Goal: Book appointment/travel/reservation

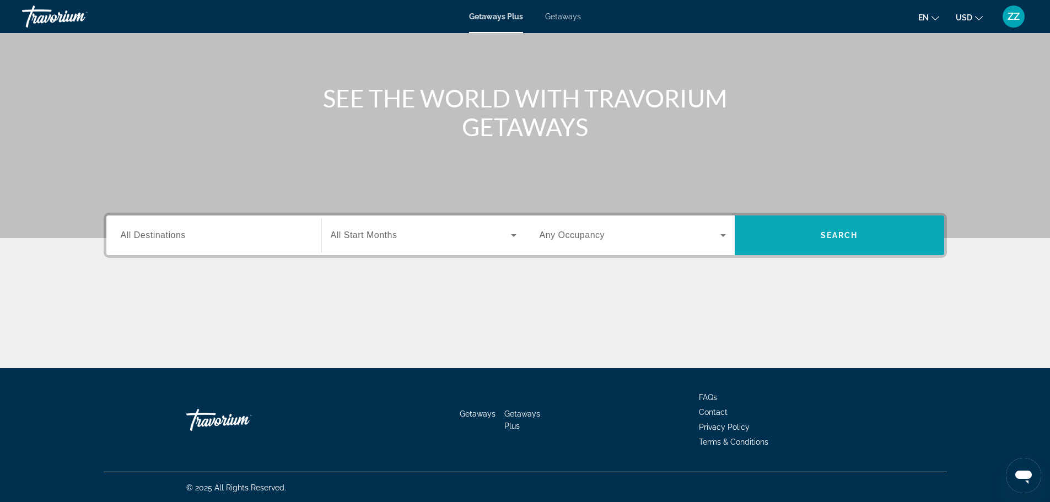
scroll to position [94, 0]
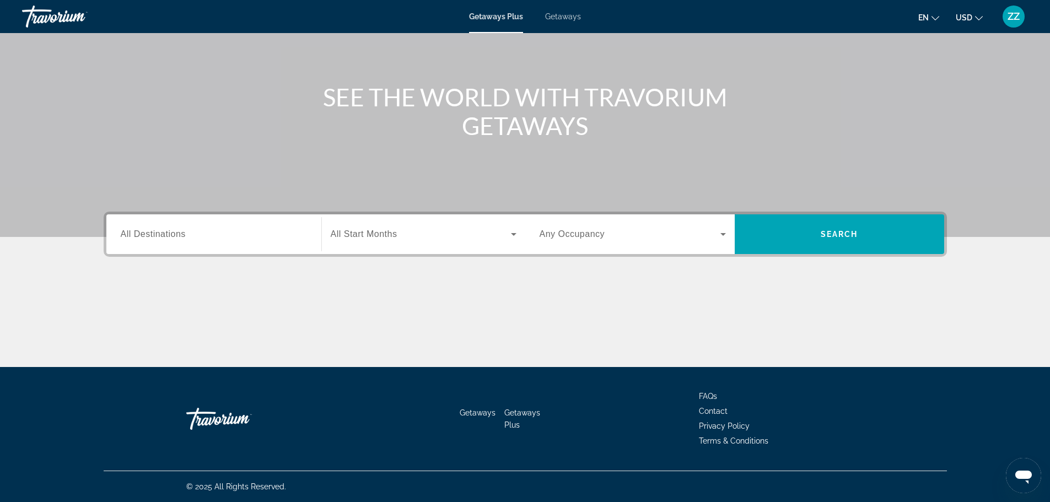
click at [143, 236] on span "All Destinations" at bounding box center [153, 233] width 65 height 9
click at [143, 236] on input "Destination All Destinations" at bounding box center [214, 234] width 186 height 13
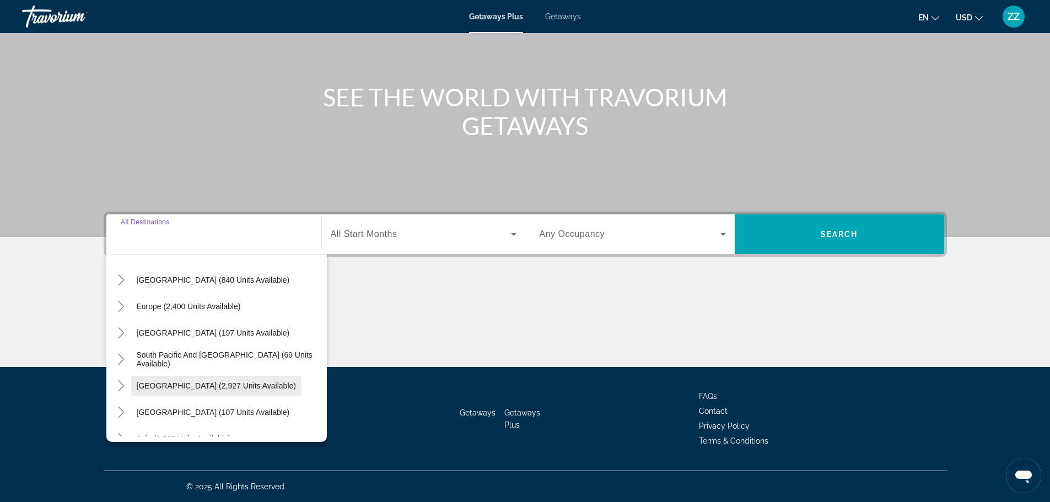
scroll to position [165, 0]
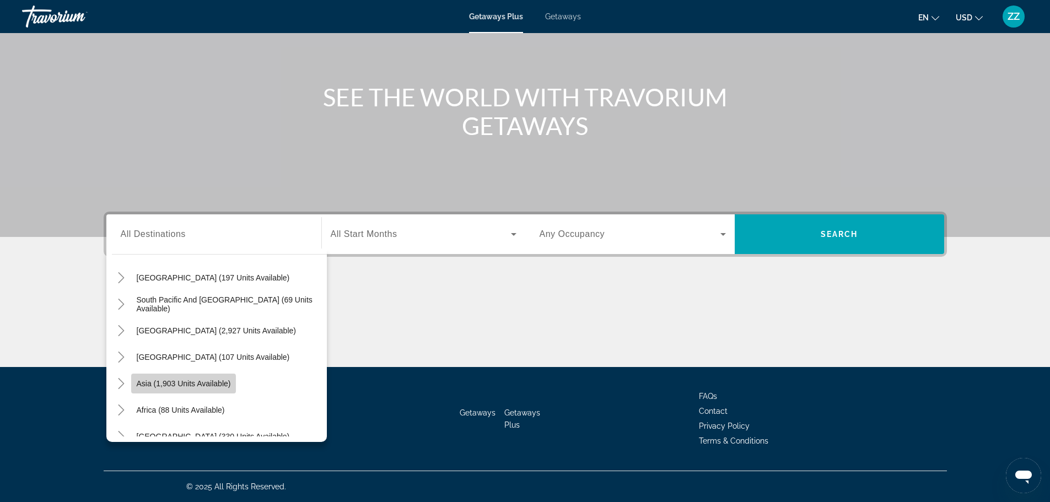
click at [169, 388] on span "Search widget" at bounding box center [183, 383] width 105 height 26
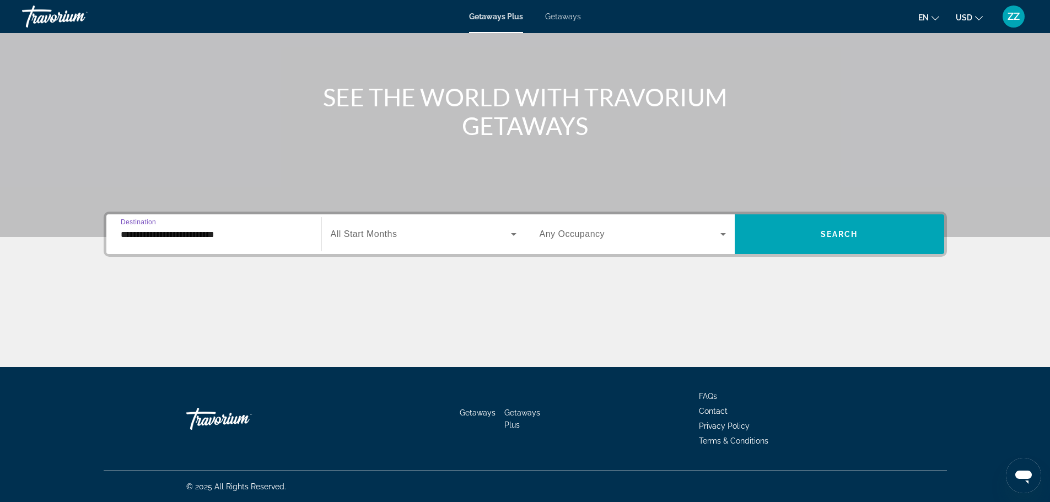
click at [373, 224] on div "Search widget" at bounding box center [424, 234] width 186 height 31
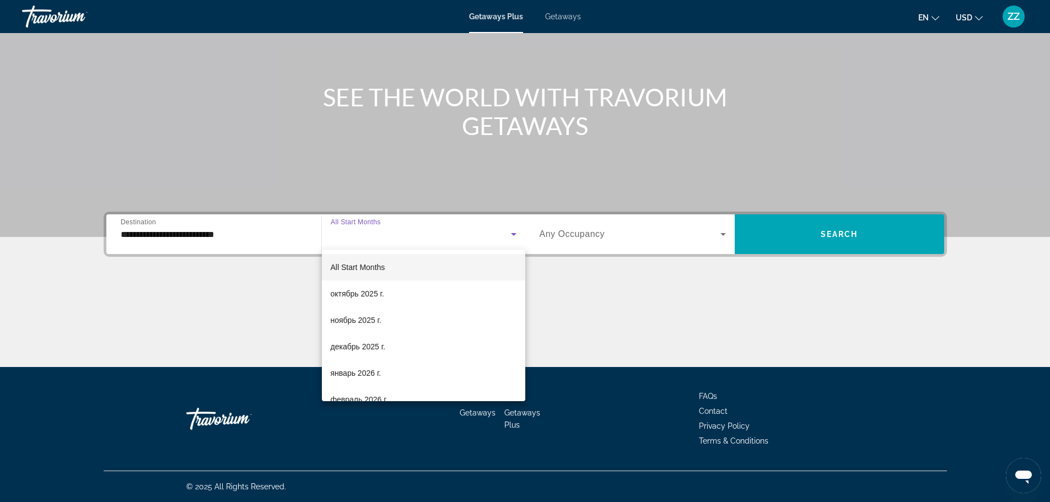
click at [214, 240] on div at bounding box center [525, 251] width 1050 height 502
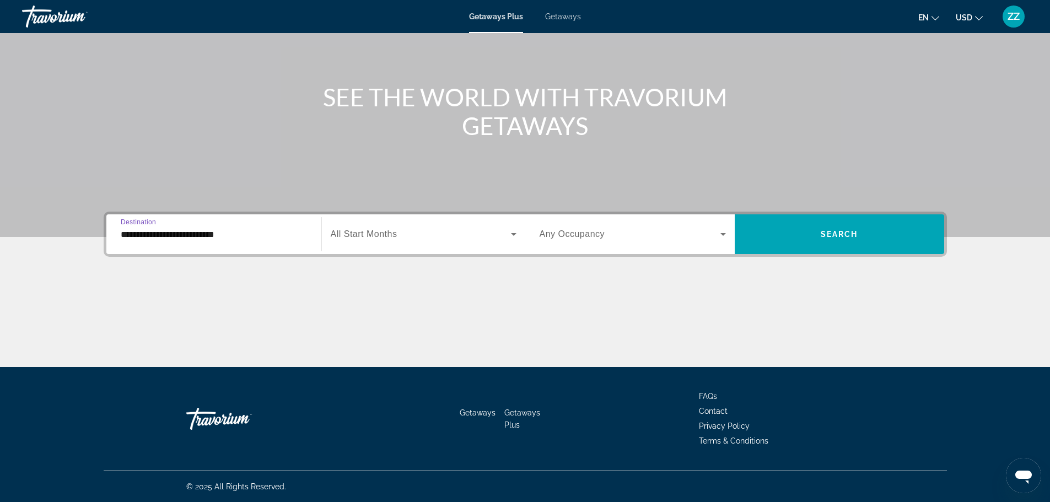
click at [214, 240] on input "**********" at bounding box center [214, 234] width 186 height 13
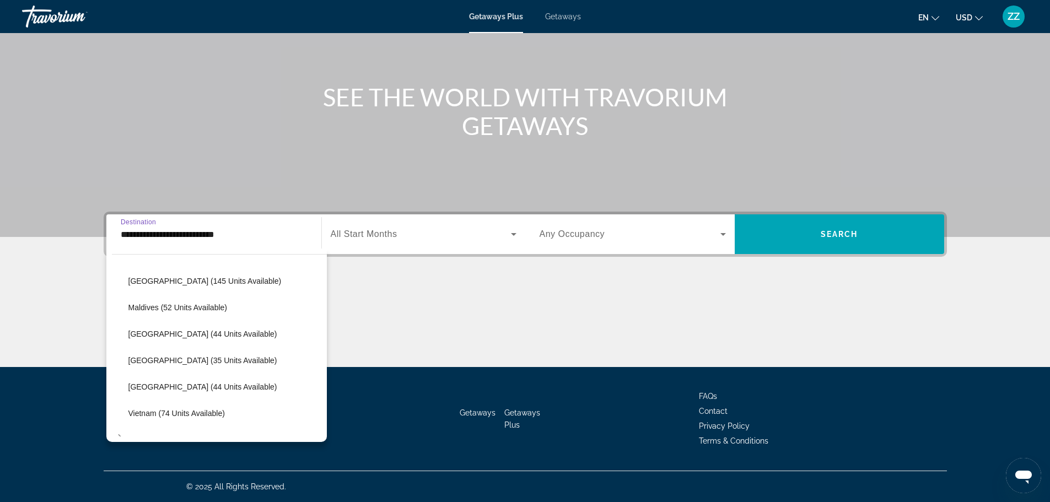
scroll to position [443, 0]
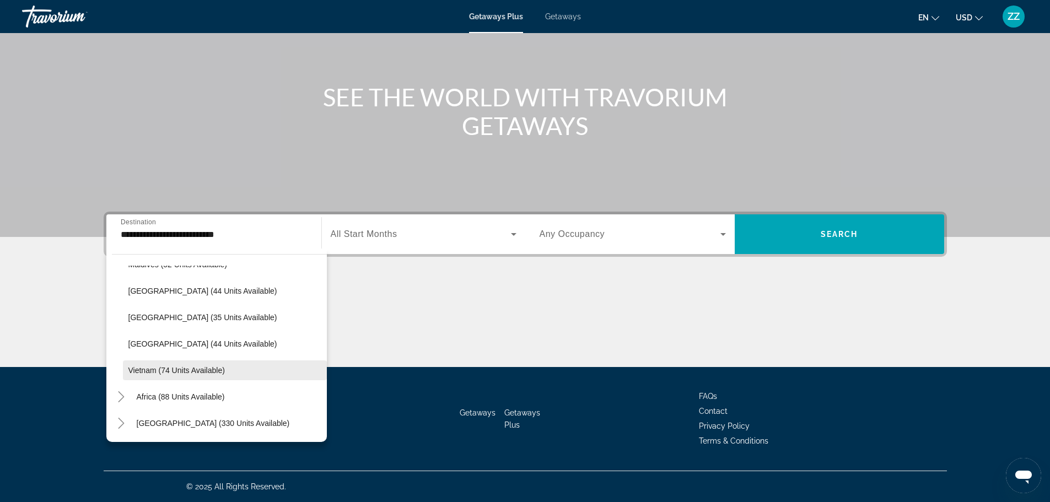
drag, startPoint x: 155, startPoint y: 339, endPoint x: 148, endPoint y: 369, distance: 30.7
click at [148, 369] on ul "Bangladesh (5 units available) China (284 units available) India (967 units ava…" at bounding box center [219, 251] width 215 height 265
click at [147, 369] on span "Vietnam (74 units available)" at bounding box center [176, 370] width 96 height 9
type input "**********"
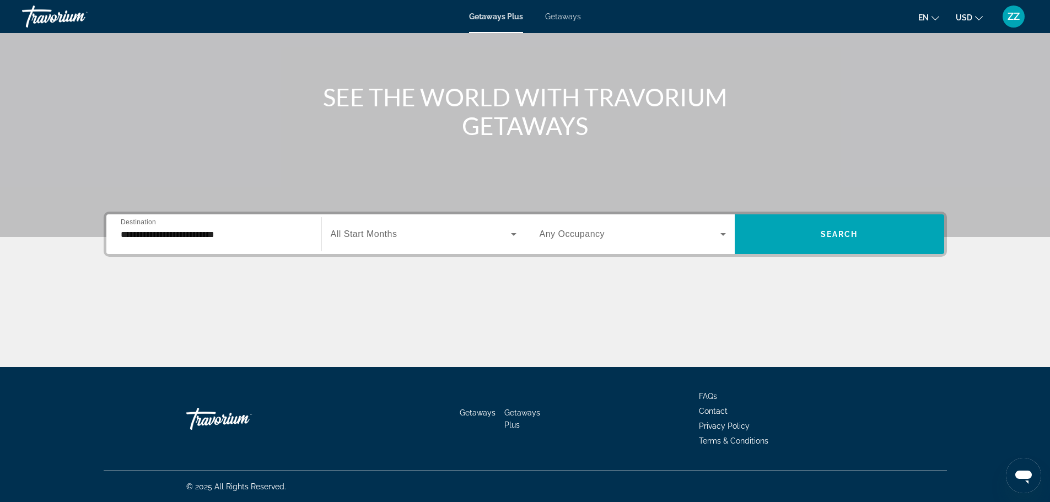
click at [365, 234] on span "All Start Months" at bounding box center [364, 233] width 67 height 9
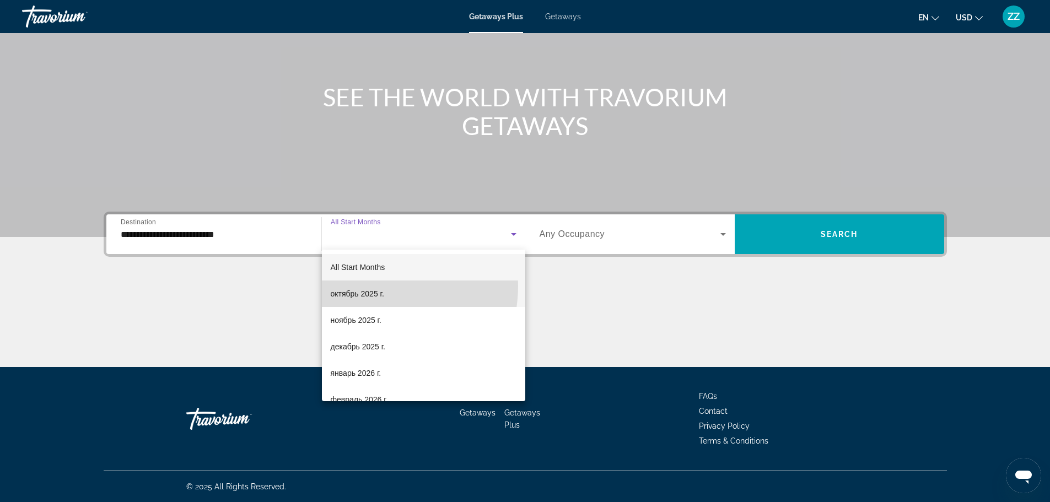
click at [359, 285] on mat-option "октябрь 2025 г." at bounding box center [423, 293] width 203 height 26
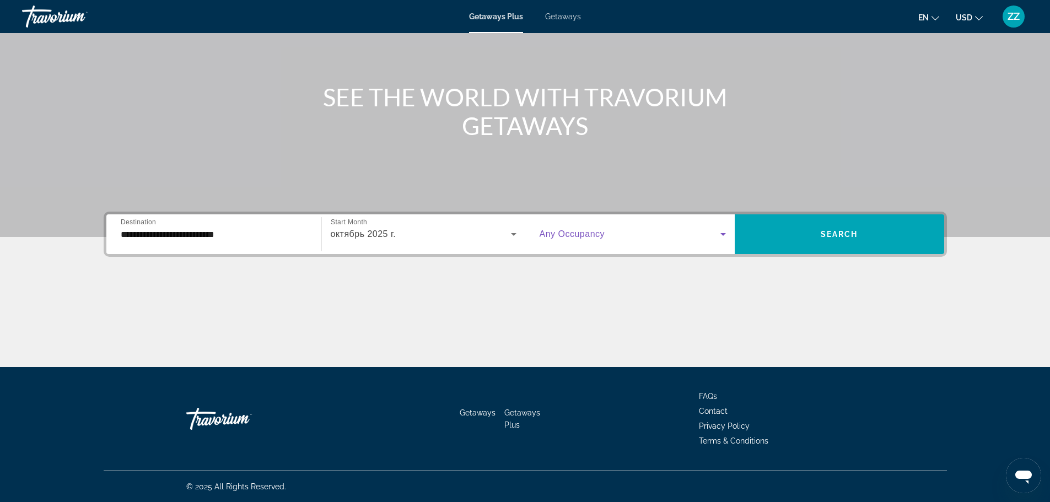
click at [686, 238] on span "Search widget" at bounding box center [629, 234] width 181 height 13
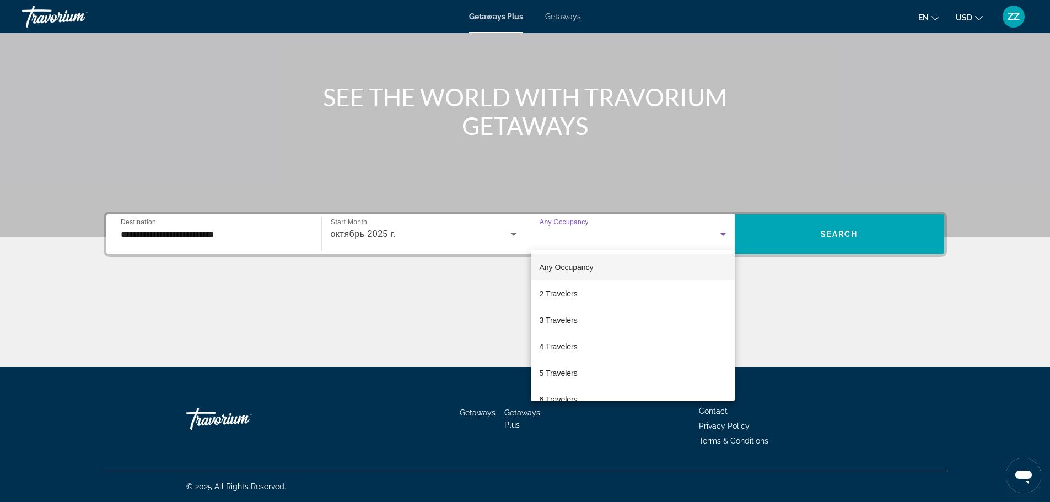
click at [794, 240] on div at bounding box center [525, 251] width 1050 height 502
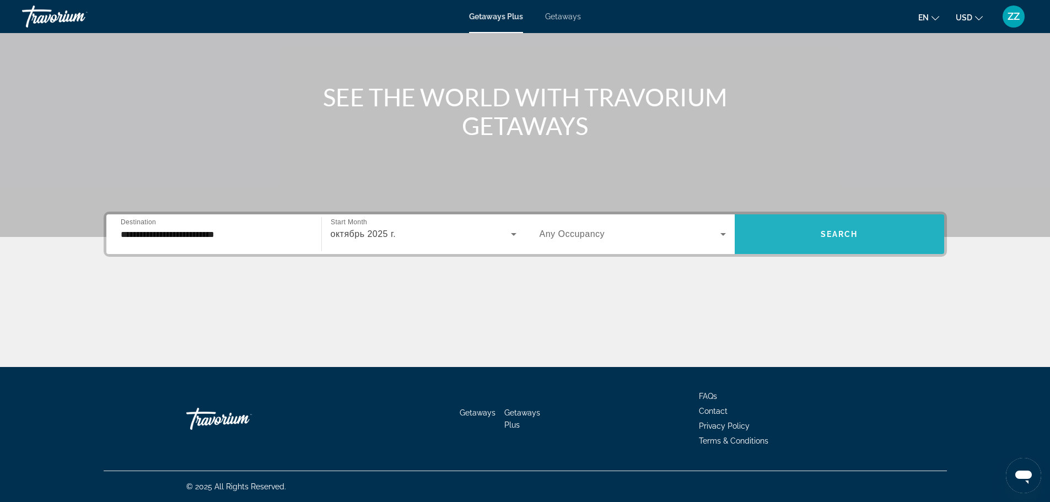
click at [794, 239] on span "Search widget" at bounding box center [839, 234] width 209 height 26
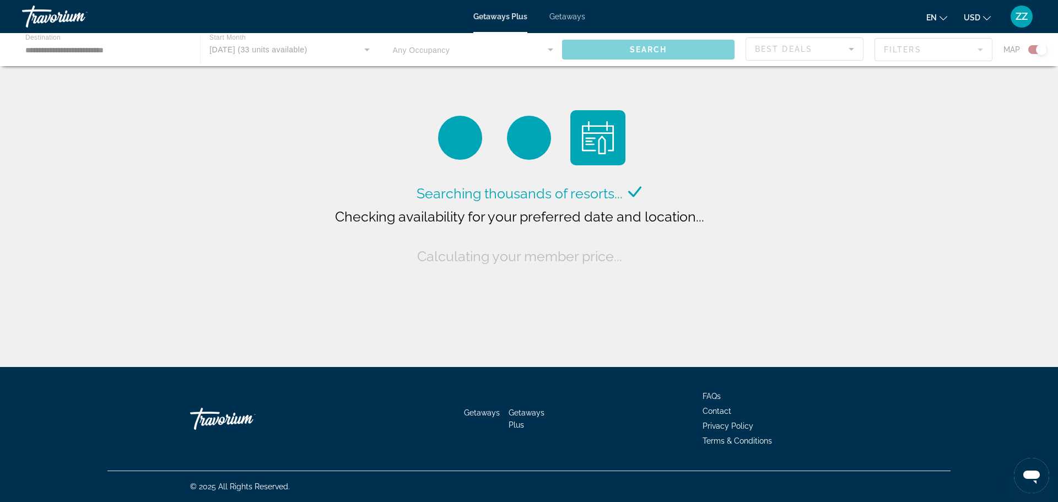
click at [569, 15] on span "Getaways" at bounding box center [567, 16] width 36 height 9
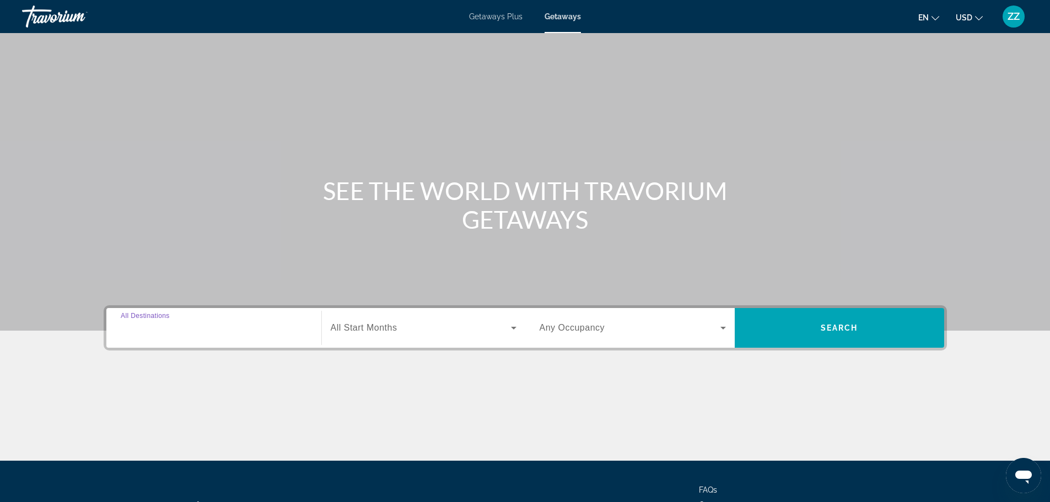
click at [172, 333] on input "Destination All Destinations" at bounding box center [214, 328] width 186 height 13
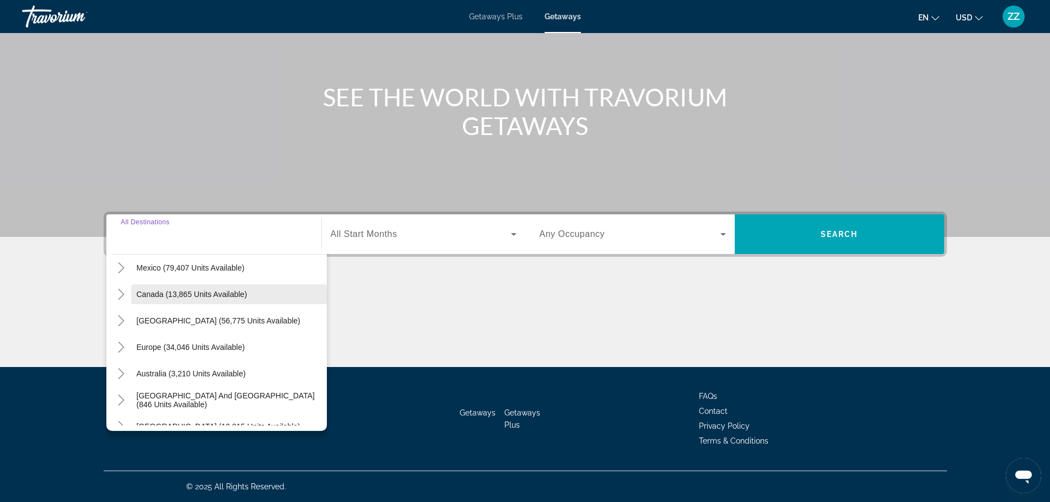
scroll to position [165, 0]
click at [125, 373] on icon "Toggle Asia (14,907 units available)" at bounding box center [121, 372] width 11 height 11
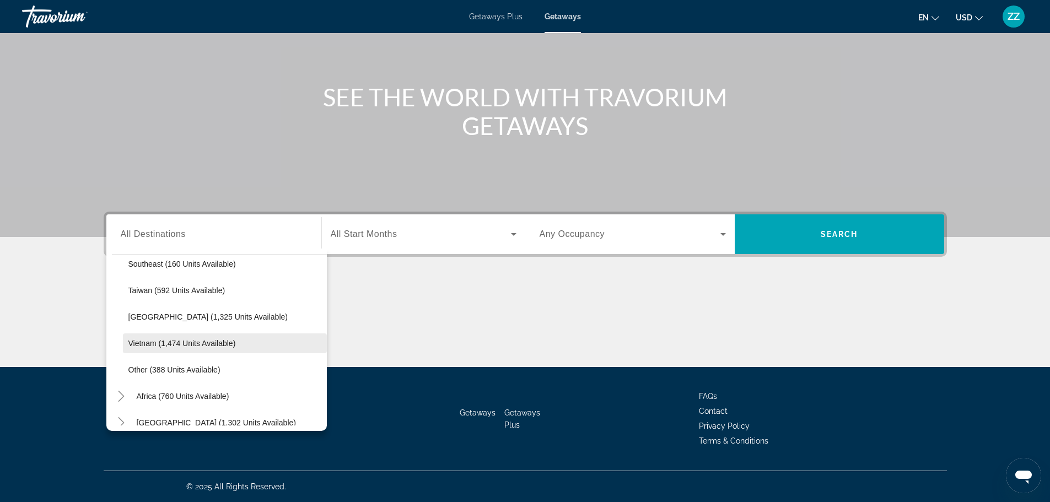
scroll to position [575, 0]
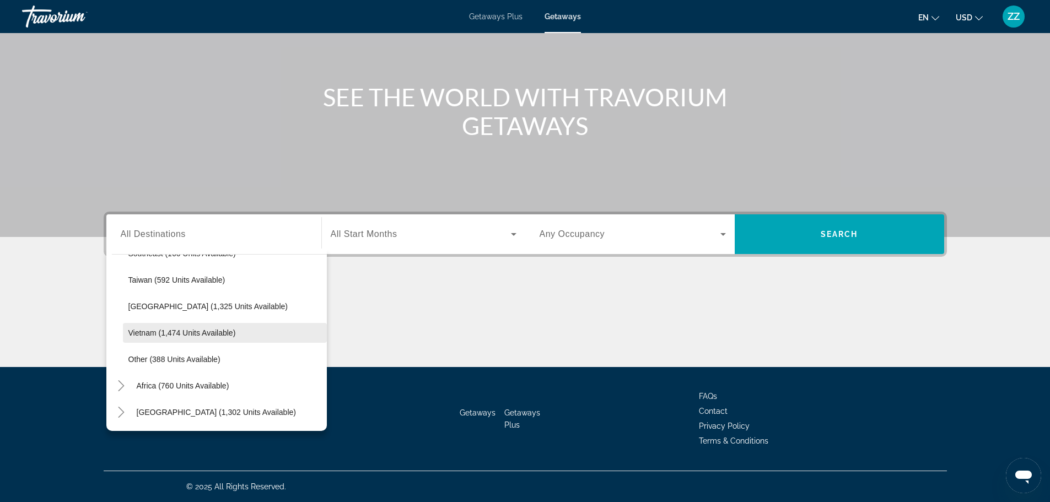
click at [161, 334] on span "Vietnam (1,474 units available)" at bounding box center [181, 332] width 107 height 9
type input "**********"
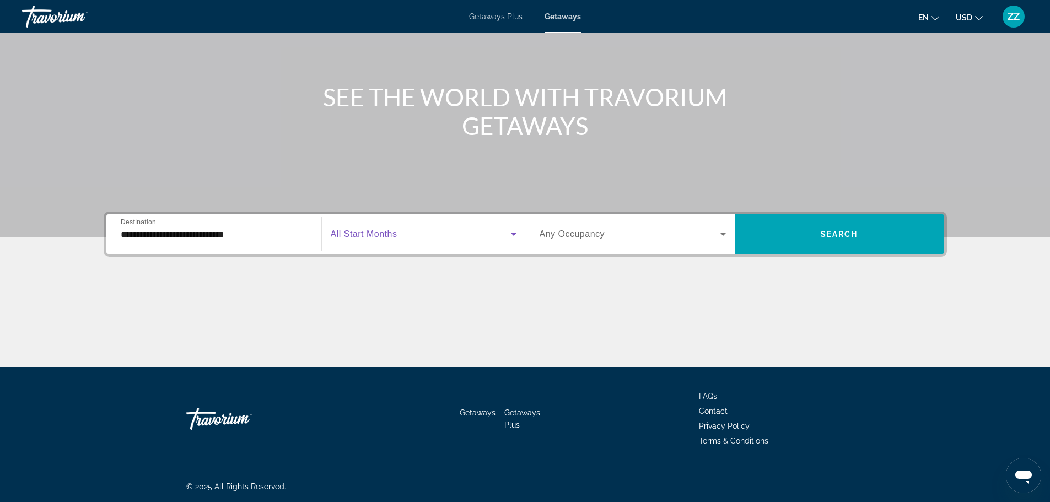
click at [446, 230] on span "Search widget" at bounding box center [421, 234] width 180 height 13
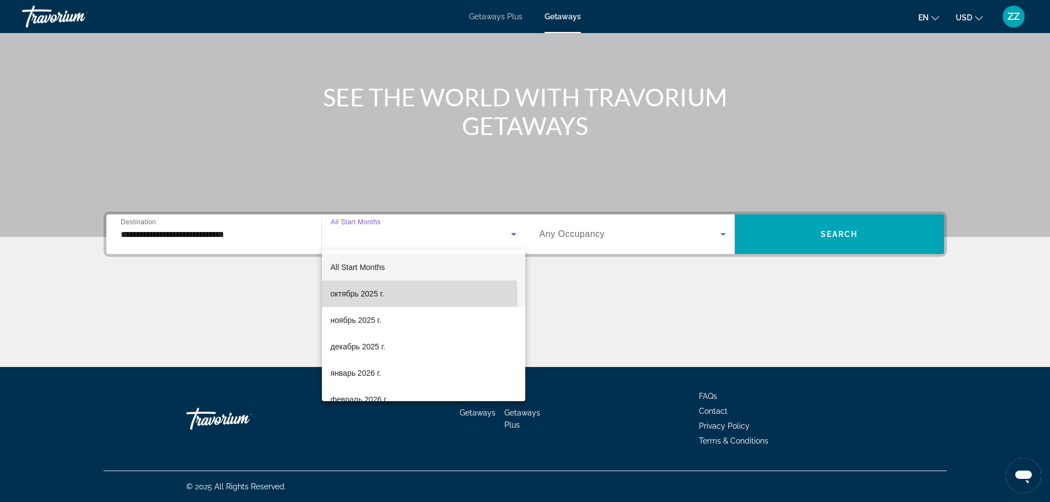
click at [374, 297] on span "октябрь 2025 г." at bounding box center [357, 293] width 53 height 13
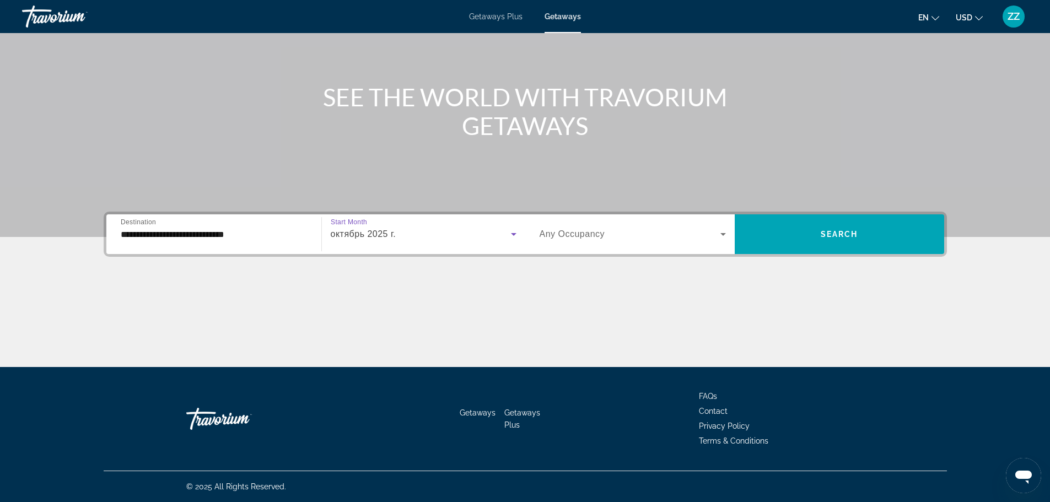
click at [569, 239] on span "Any Occupancy" at bounding box center [572, 233] width 66 height 9
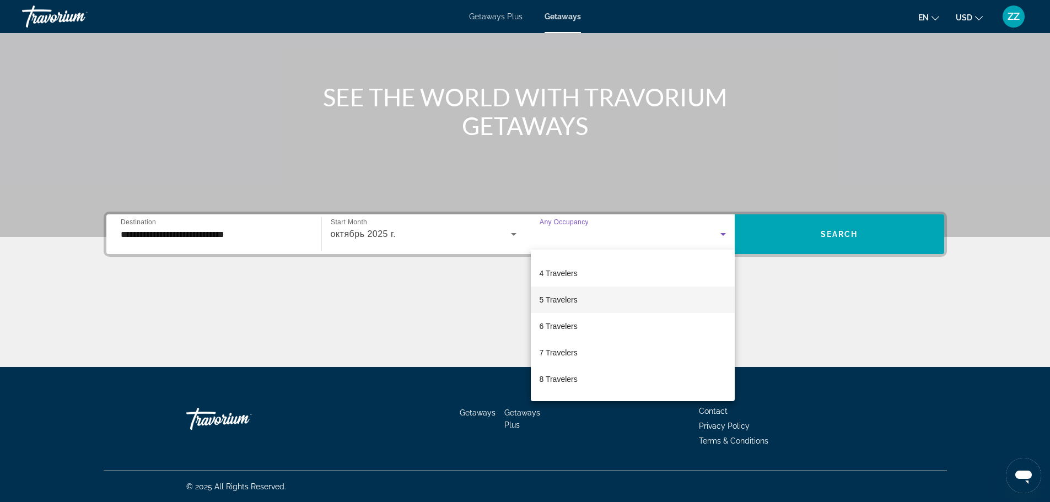
scroll to position [0, 0]
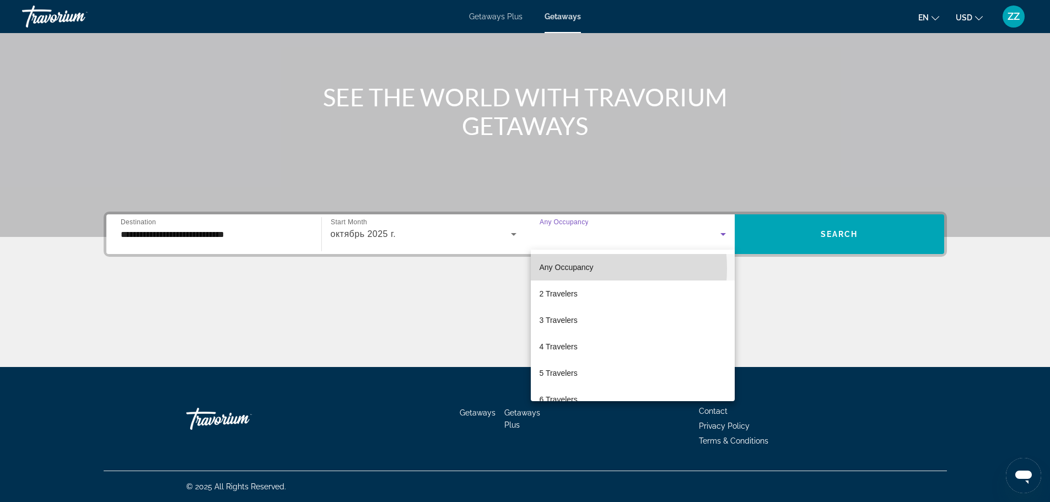
click at [565, 268] on span "Any Occupancy" at bounding box center [566, 267] width 54 height 9
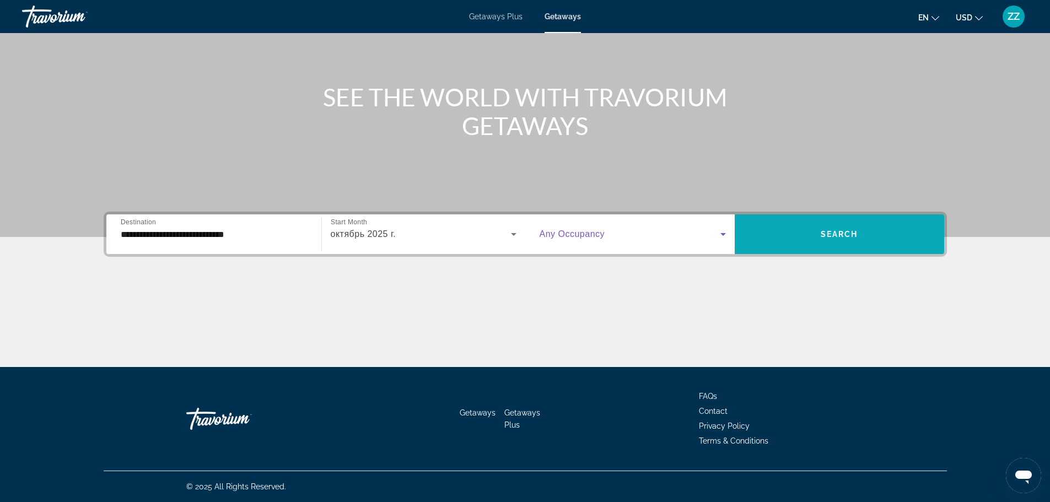
click at [806, 228] on span "Search widget" at bounding box center [839, 234] width 209 height 26
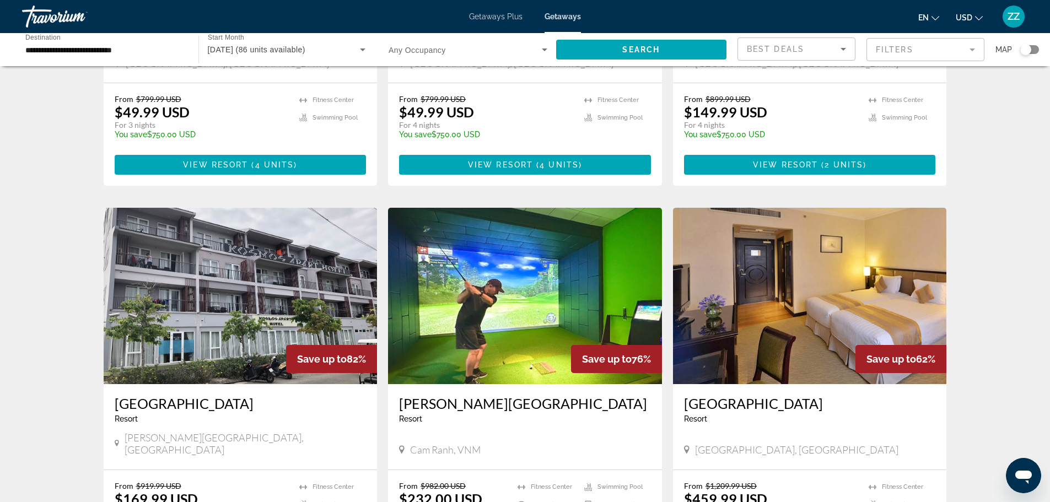
scroll to position [771, 0]
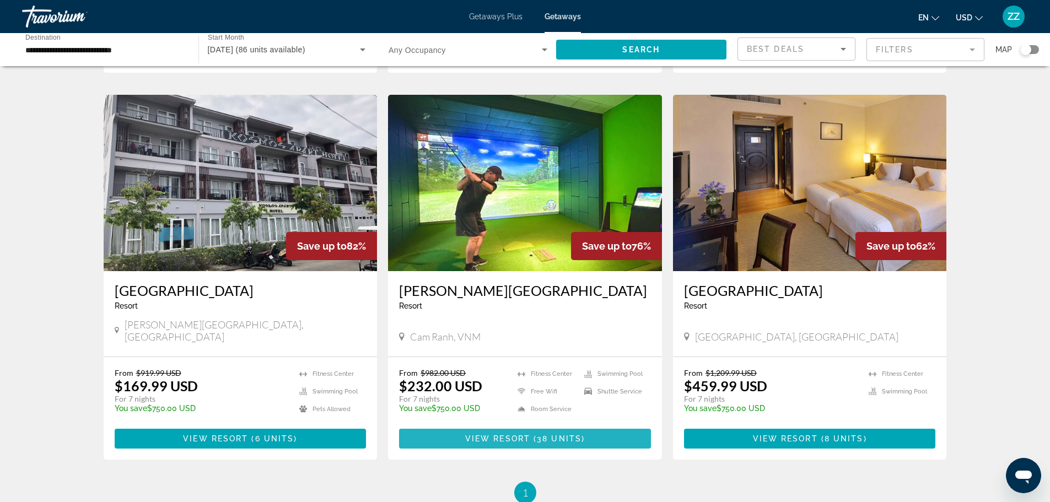
click at [457, 430] on span "Main content" at bounding box center [525, 438] width 252 height 26
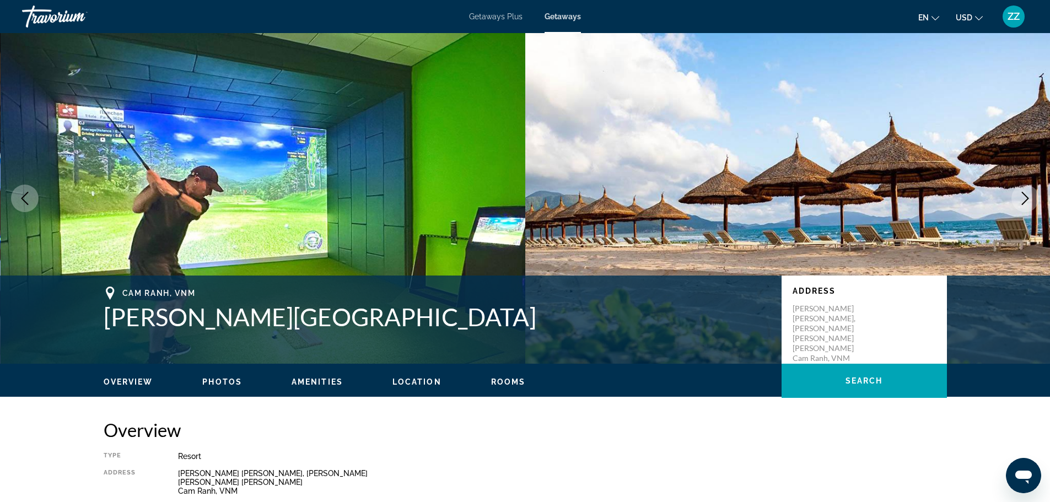
click at [498, 18] on span "Getaways Plus" at bounding box center [495, 16] width 53 height 9
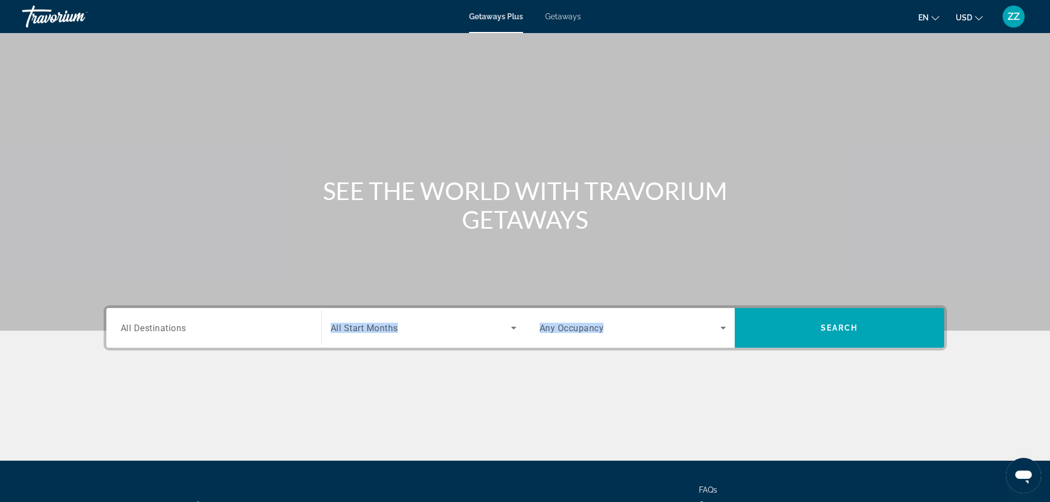
drag, startPoint x: 562, startPoint y: 335, endPoint x: 242, endPoint y: 335, distance: 319.1
click at [242, 335] on div "Destination All Destinations Start Month All Start Months Occupancy Any Occupan…" at bounding box center [525, 328] width 838 height 40
click at [240, 333] on input "Destination All Destinations" at bounding box center [214, 328] width 186 height 13
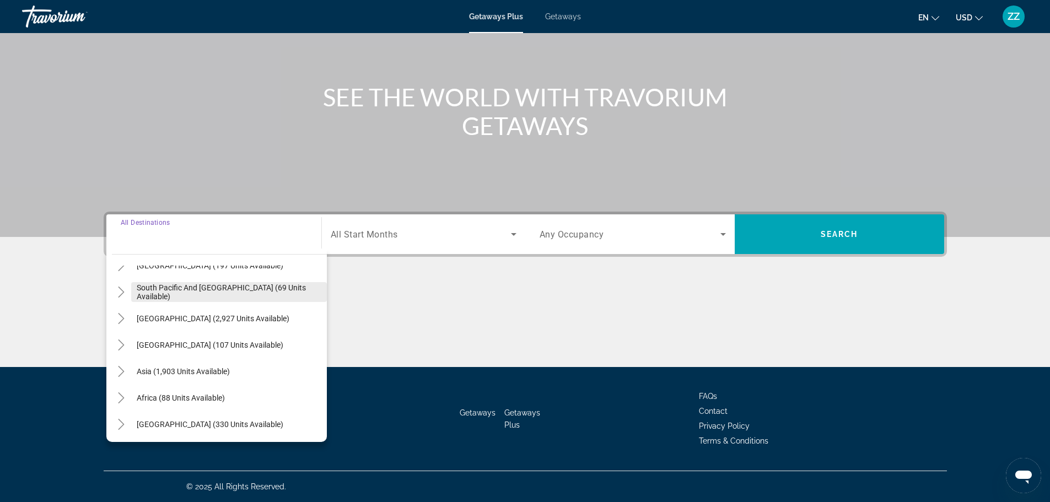
scroll to position [179, 0]
click at [118, 370] on icon "Toggle Asia (1,903 units available)" at bounding box center [121, 370] width 11 height 11
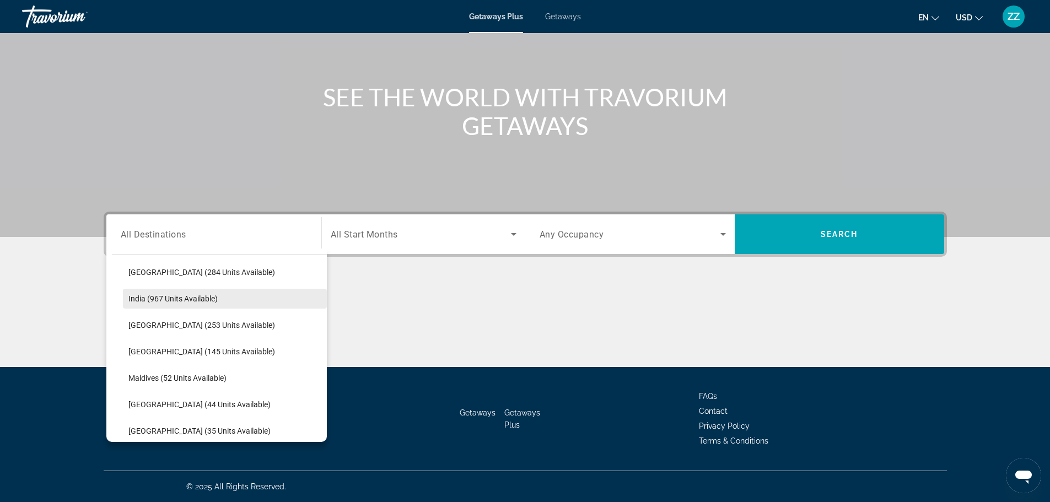
scroll to position [443, 0]
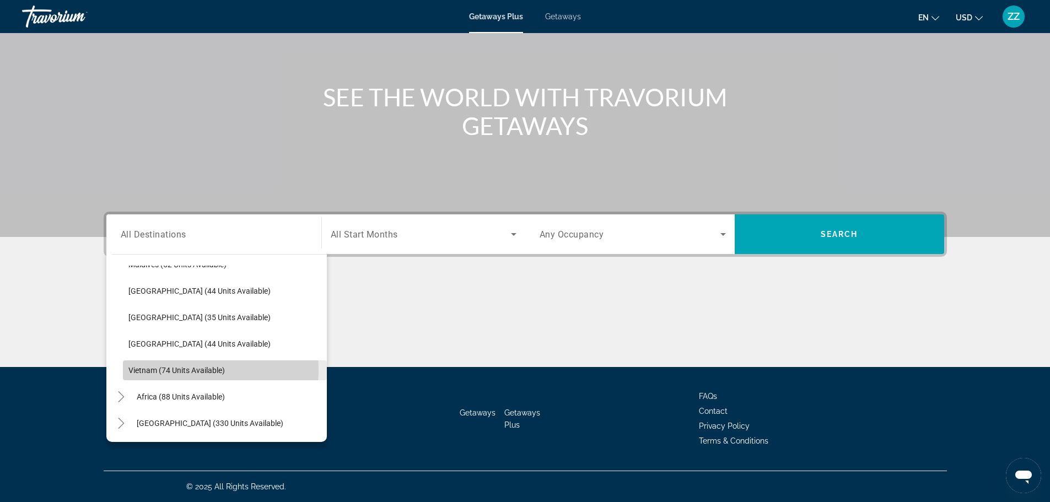
click at [170, 369] on span "Vietnam (74 units available)" at bounding box center [176, 370] width 96 height 9
type input "**********"
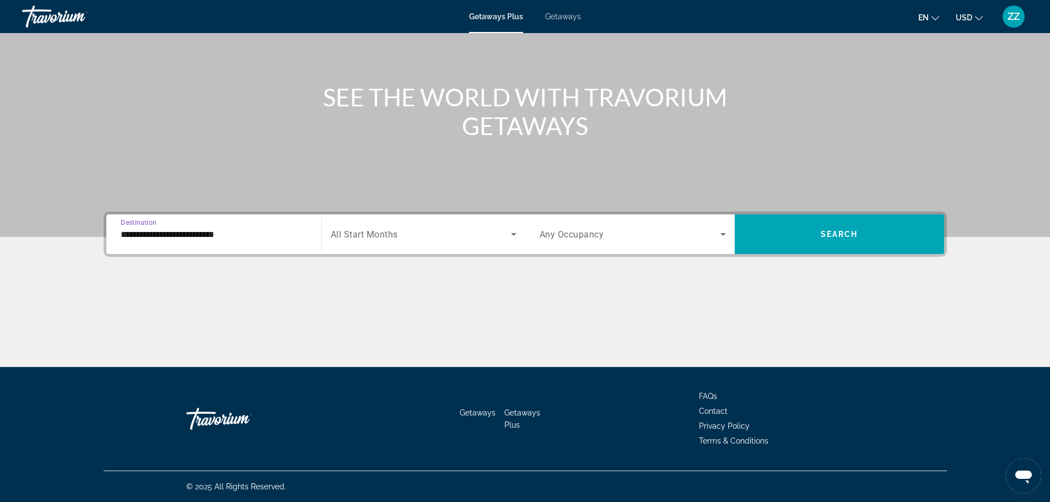
click at [413, 225] on div "Search widget" at bounding box center [424, 234] width 186 height 31
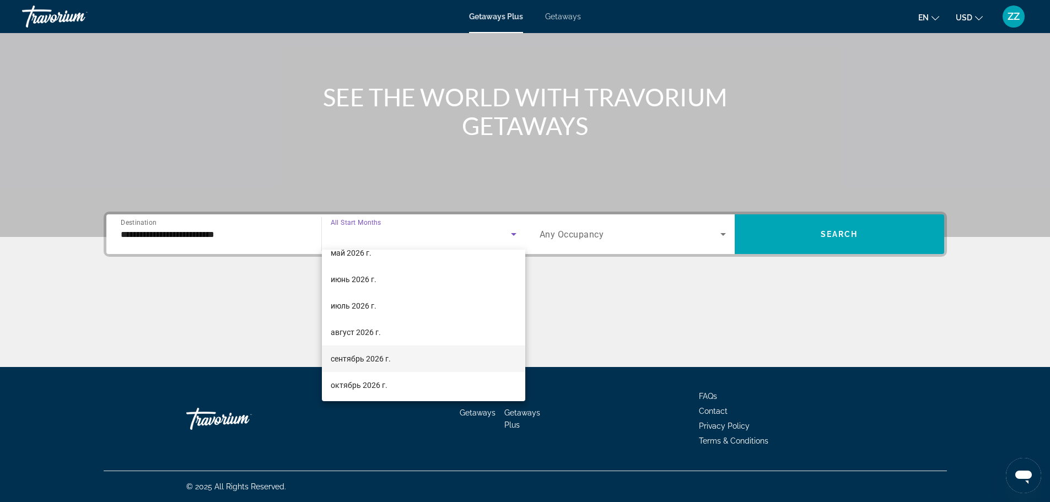
scroll to position [228, 0]
click at [346, 379] on span "октябрь 2026 г." at bounding box center [359, 383] width 57 height 13
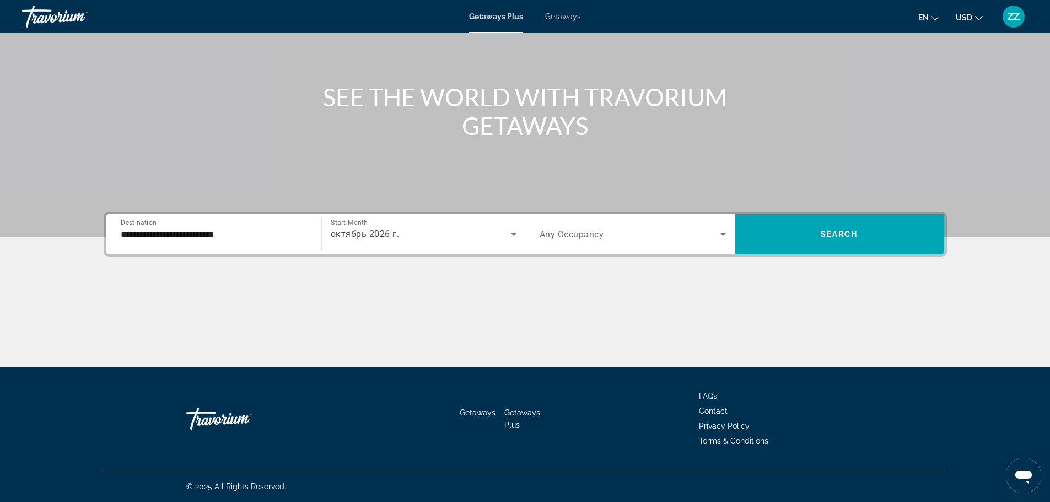
click at [626, 247] on div "Search widget" at bounding box center [632, 234] width 186 height 31
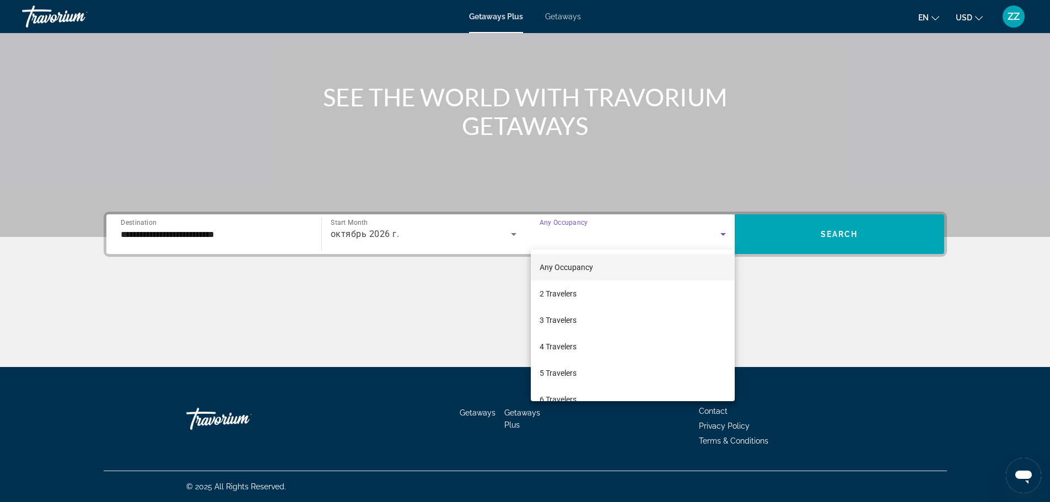
click at [626, 247] on div at bounding box center [525, 251] width 1050 height 502
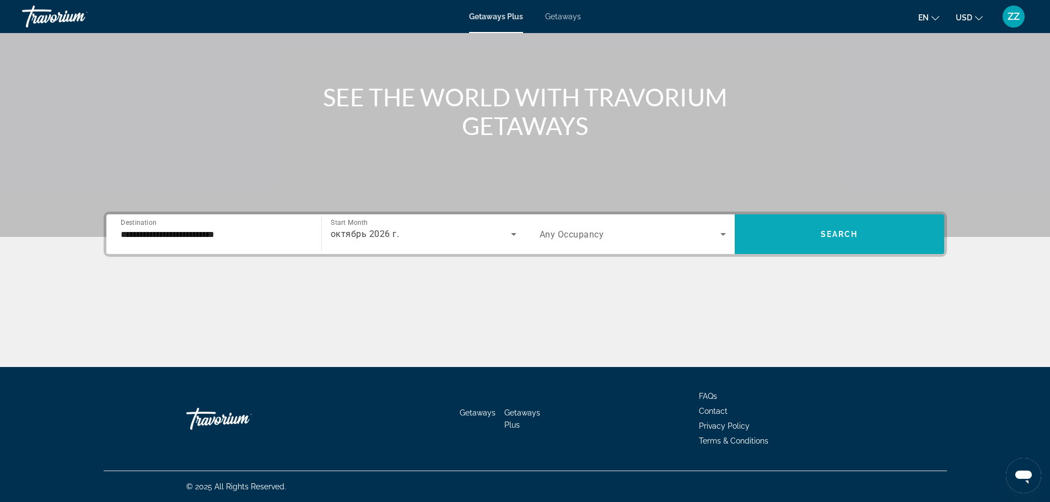
click at [812, 253] on span "Search widget" at bounding box center [839, 234] width 209 height 40
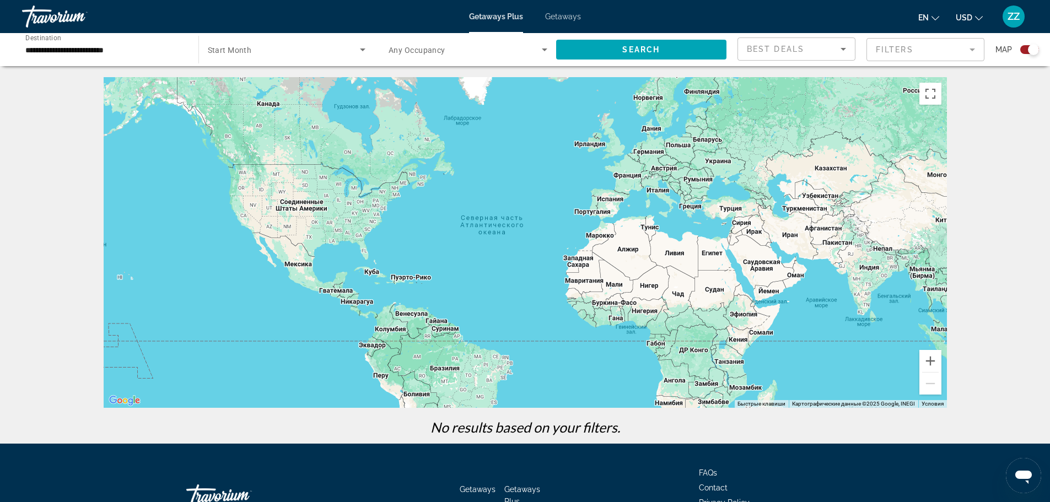
click at [433, 41] on div "Search widget" at bounding box center [468, 49] width 159 height 31
click at [427, 79] on span "Any Occupancy" at bounding box center [415, 82] width 53 height 9
click at [444, 52] on span "Any Occupancy" at bounding box center [417, 50] width 57 height 9
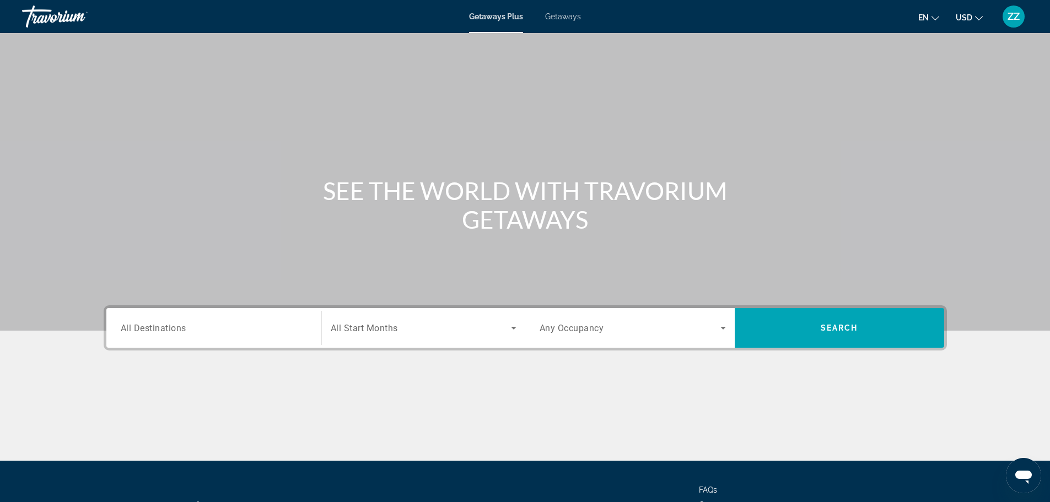
click at [201, 335] on div "Search widget" at bounding box center [214, 327] width 186 height 31
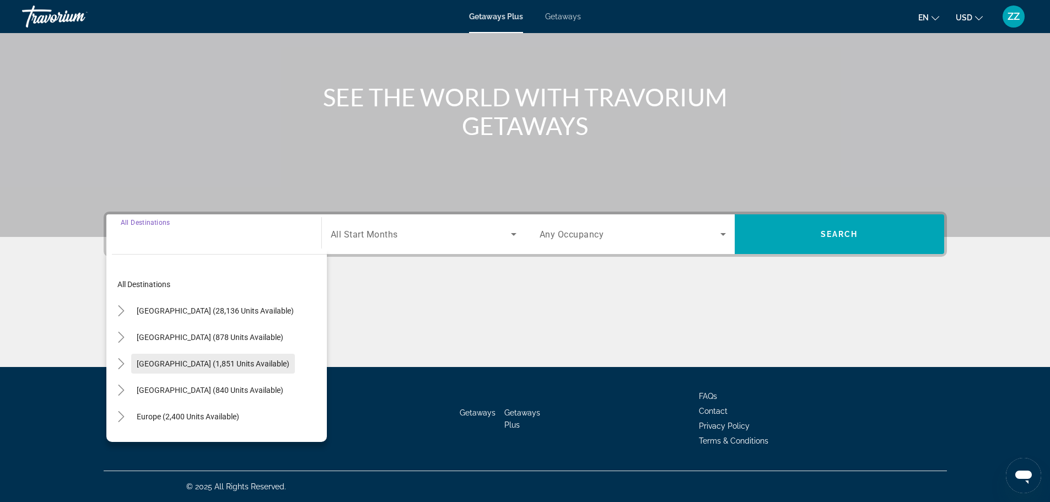
scroll to position [179, 0]
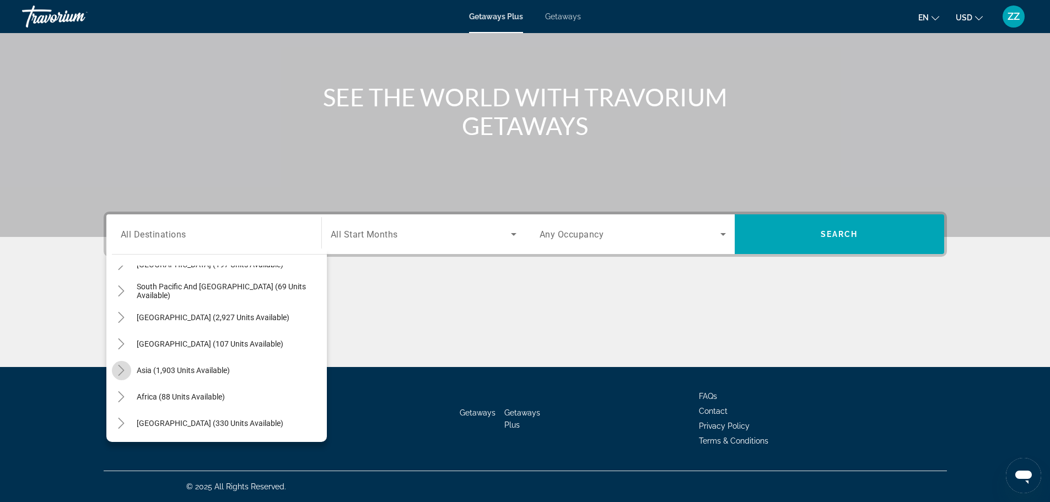
click at [122, 372] on icon "Toggle Asia (1,903 units available)" at bounding box center [121, 370] width 6 height 11
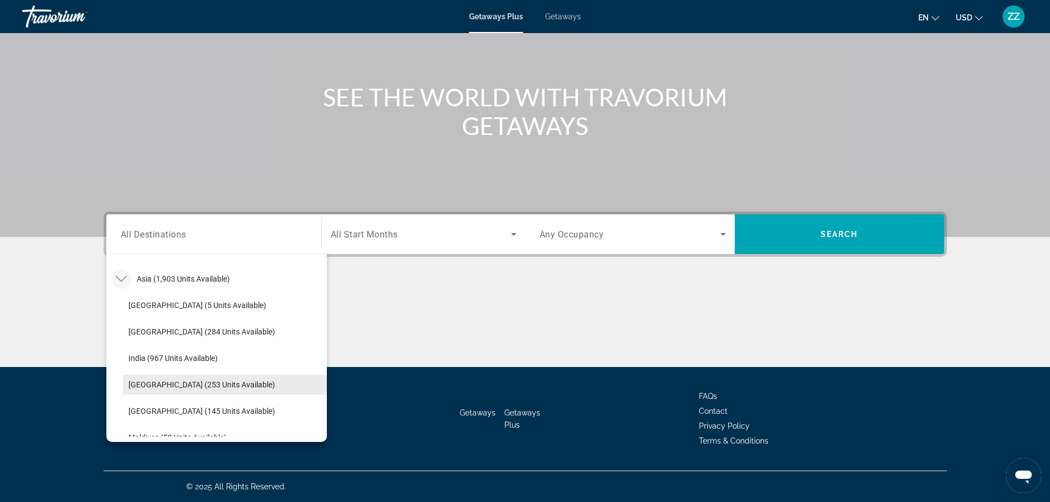
scroll to position [443, 0]
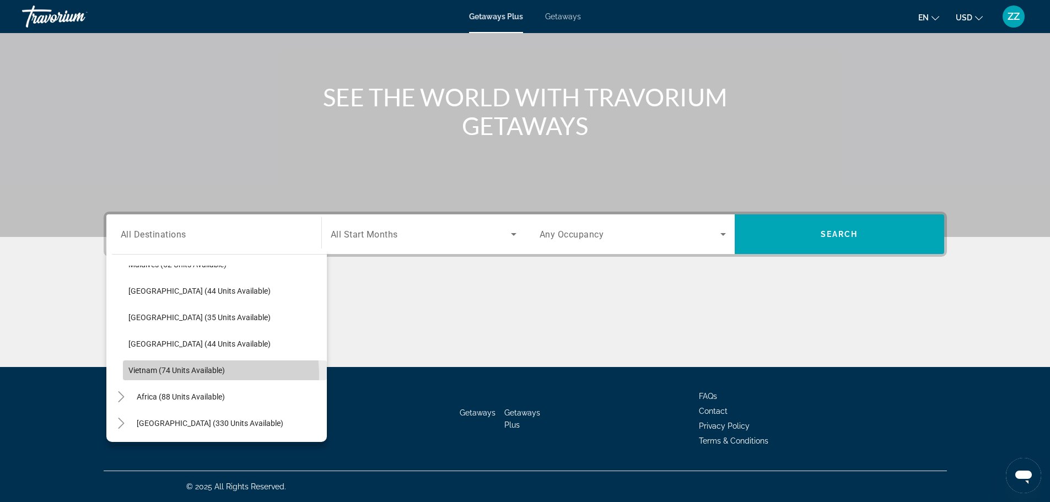
click at [162, 376] on span "Search widget" at bounding box center [225, 370] width 204 height 26
type input "**********"
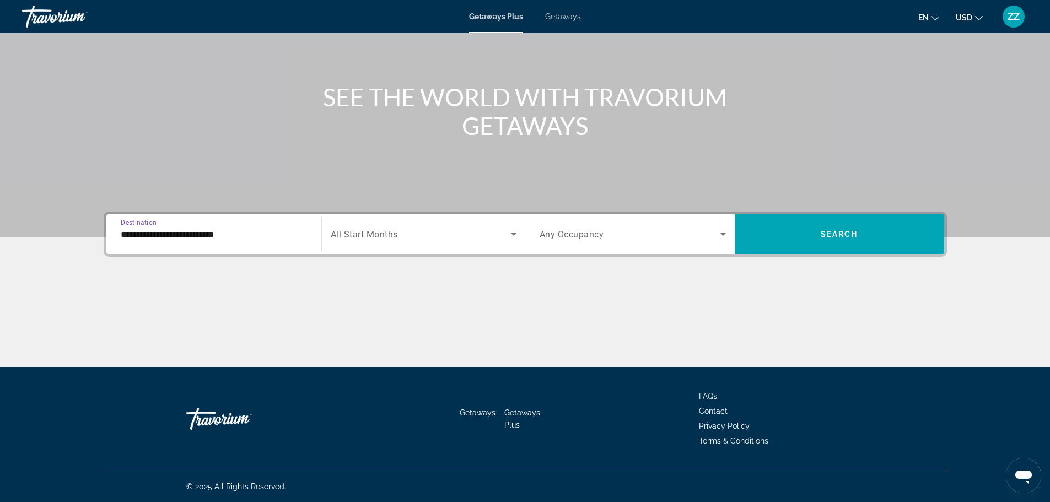
click at [362, 234] on span "All Start Months" at bounding box center [364, 234] width 67 height 10
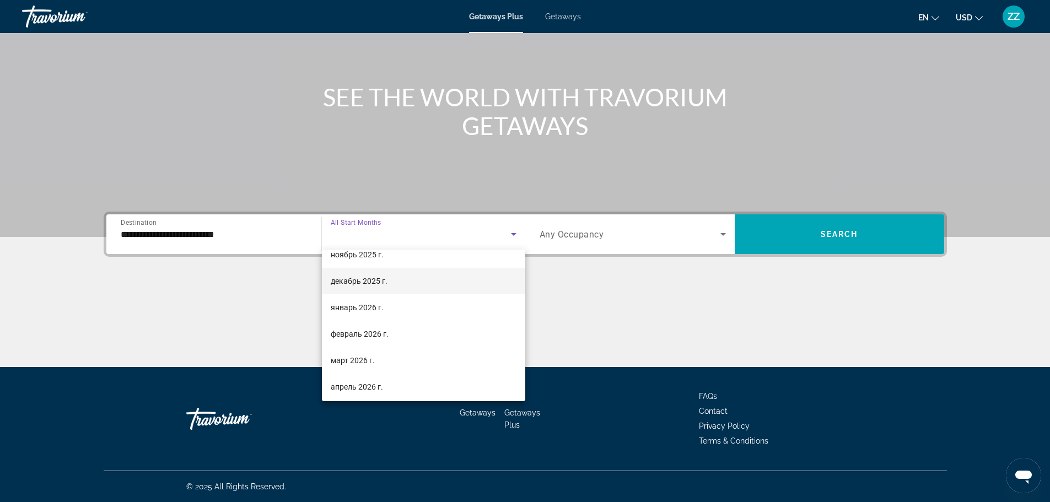
scroll to position [220, 0]
click at [358, 384] on mat-option "октябрь 2026 г." at bounding box center [423, 390] width 203 height 26
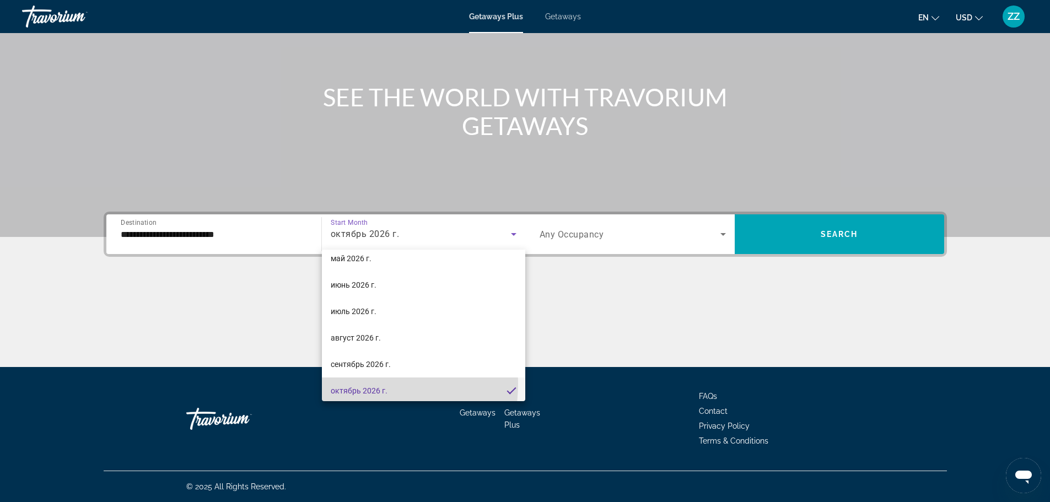
scroll to position [0, 0]
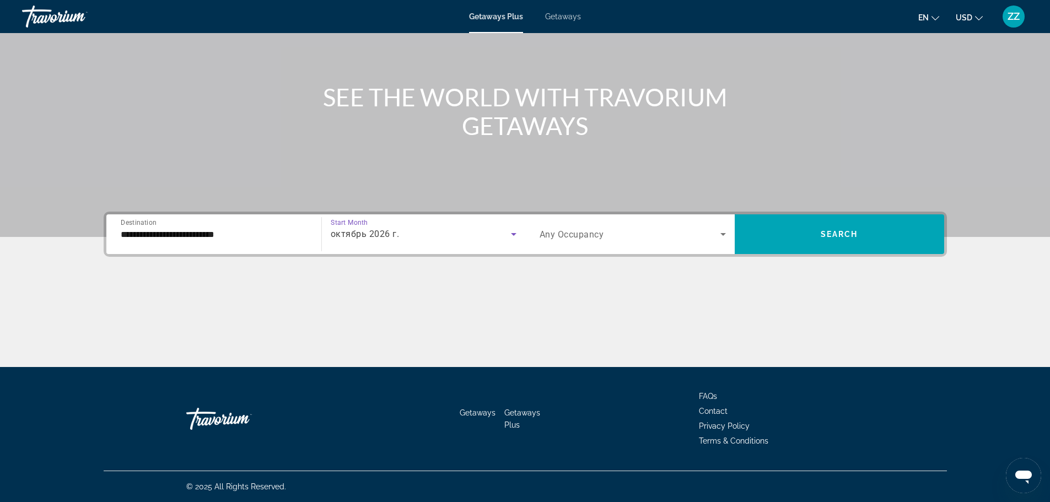
click at [568, 229] on span "Any Occupancy" at bounding box center [571, 234] width 64 height 10
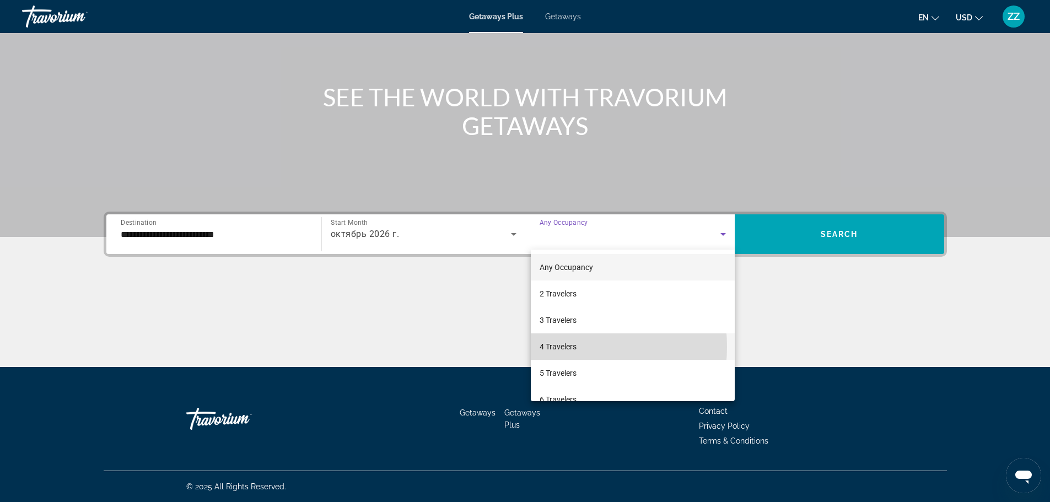
click at [548, 347] on span "4 Travelers" at bounding box center [557, 346] width 37 height 13
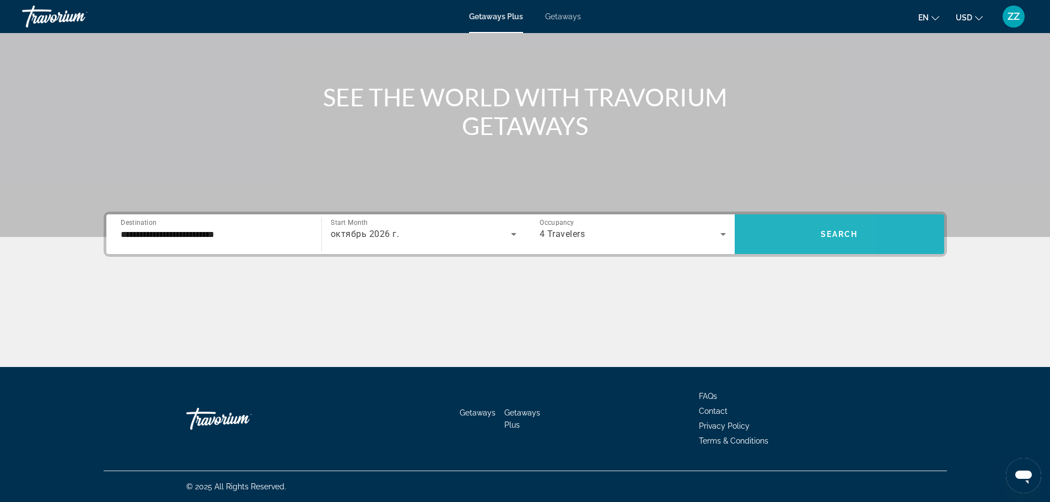
click at [771, 242] on span "Search widget" at bounding box center [839, 234] width 209 height 26
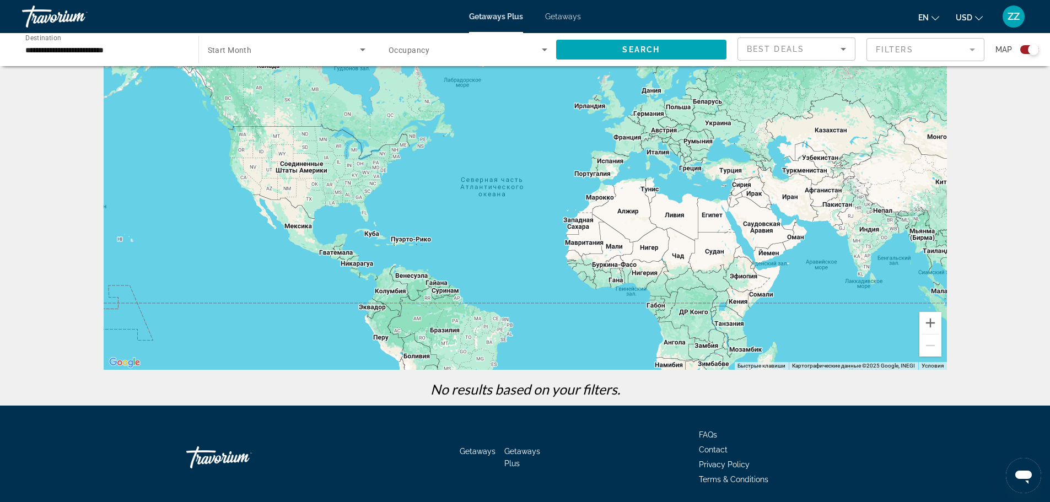
scroll to position [77, 0]
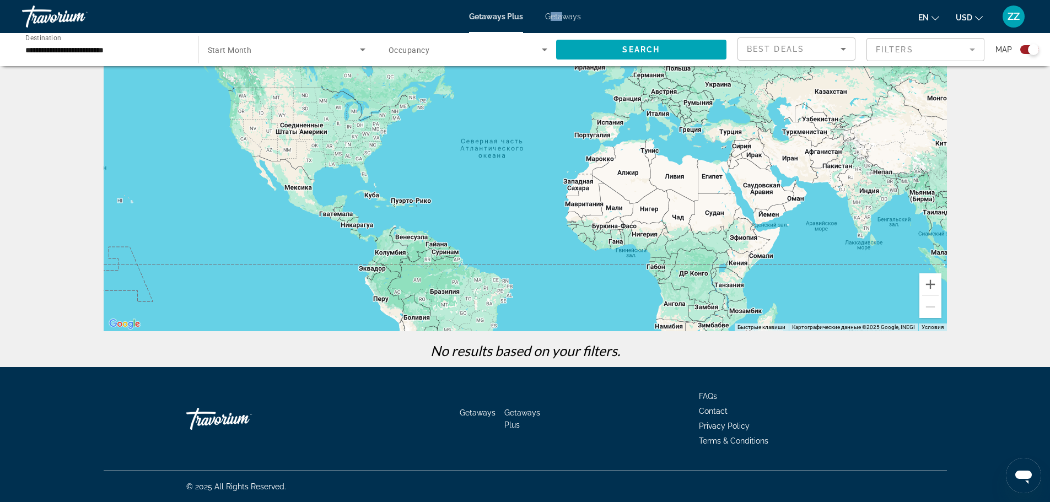
drag, startPoint x: 562, startPoint y: 8, endPoint x: 559, endPoint y: 14, distance: 5.9
click at [559, 14] on div "Getaways Plus Getaways en English Español Français Italiano Português русский U…" at bounding box center [525, 16] width 1050 height 29
click at [559, 17] on span "Getaways" at bounding box center [563, 16] width 36 height 9
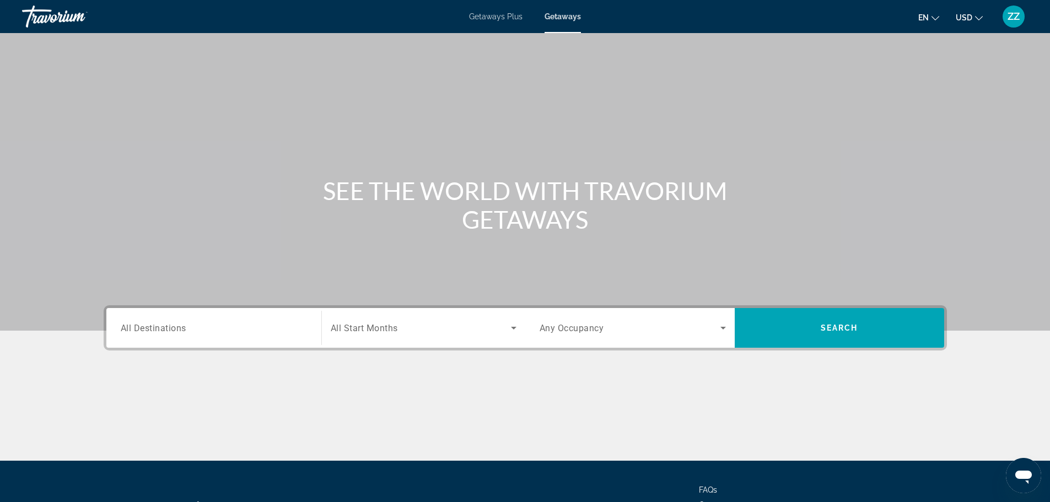
click at [259, 329] on input "Destination All Destinations" at bounding box center [214, 328] width 186 height 13
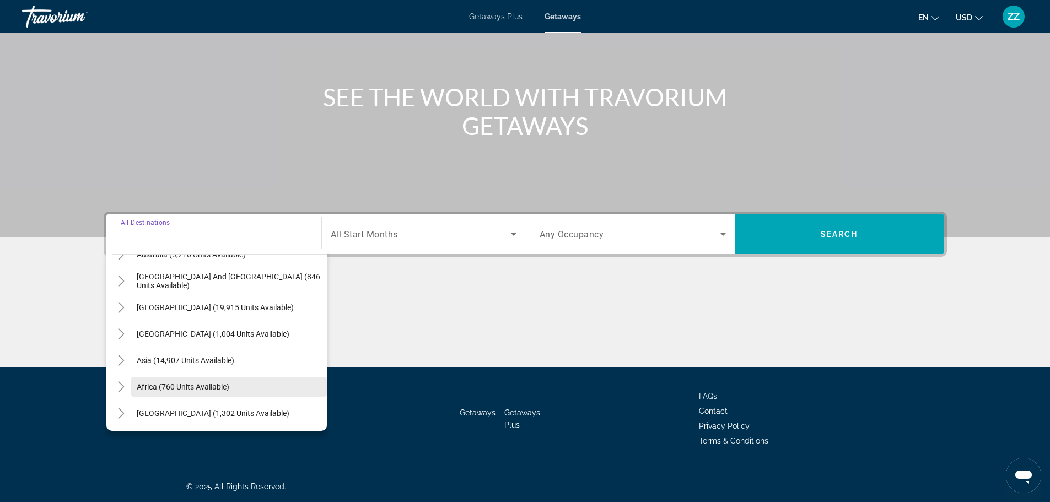
scroll to position [179, 0]
click at [123, 358] on icon "Toggle Asia (14,907 units available)" at bounding box center [121, 359] width 11 height 11
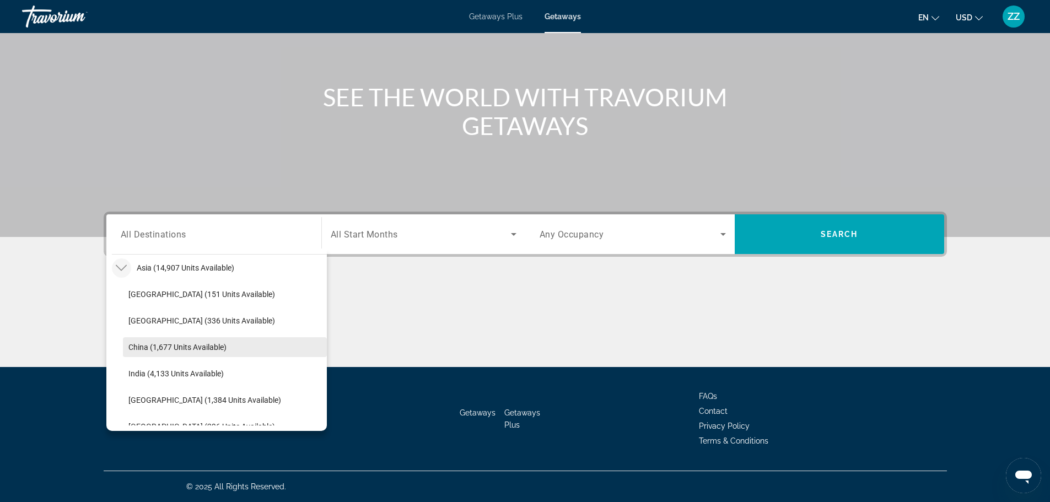
scroll to position [575, 0]
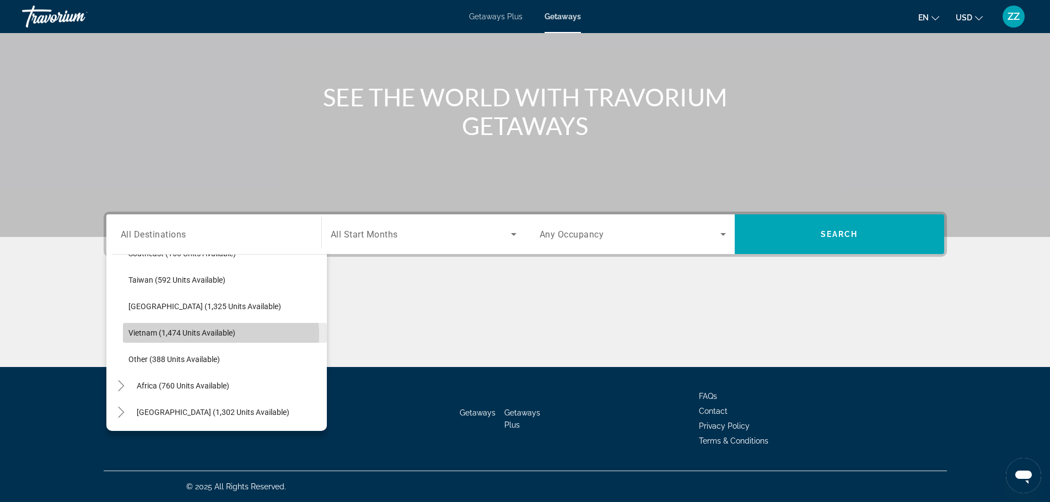
click at [214, 334] on span "Vietnam (1,474 units available)" at bounding box center [181, 332] width 107 height 9
type input "**********"
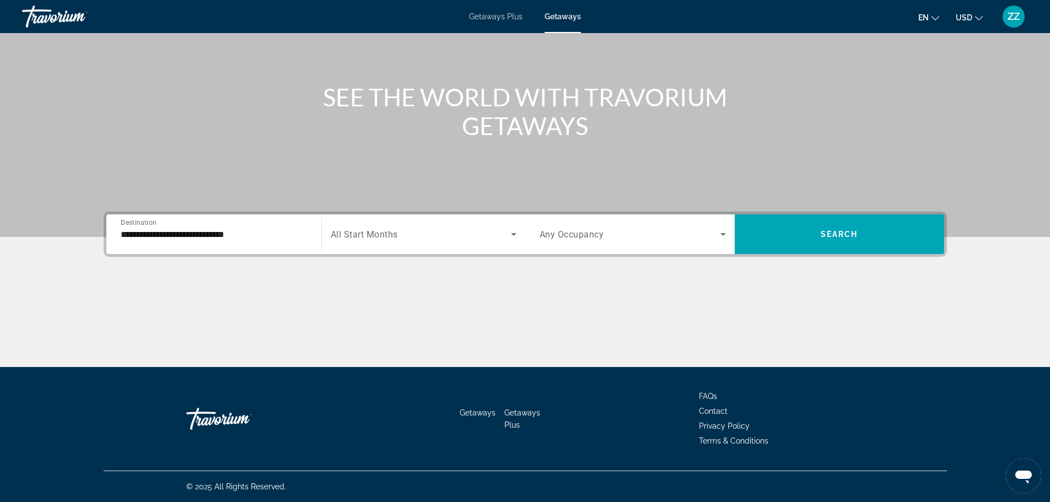
click at [404, 219] on div "Search widget" at bounding box center [424, 234] width 186 height 31
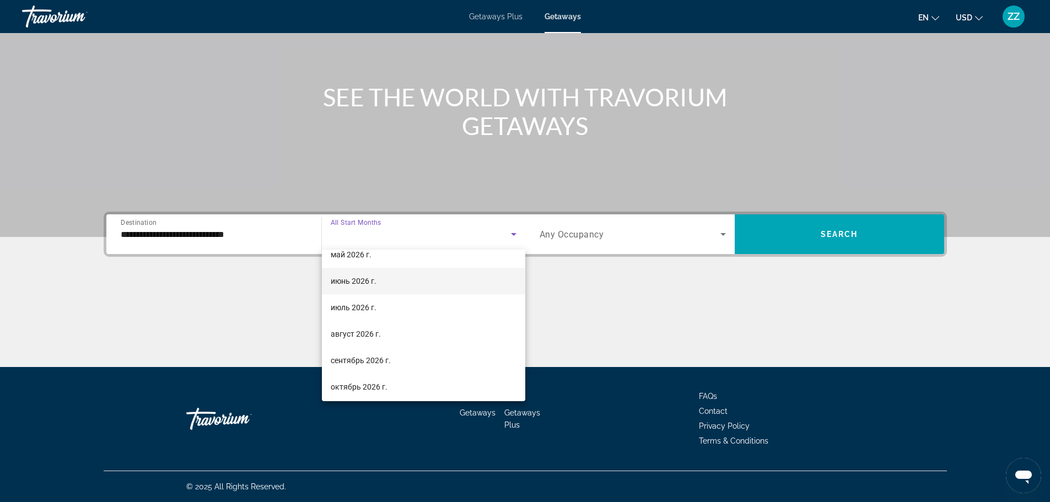
scroll to position [228, 0]
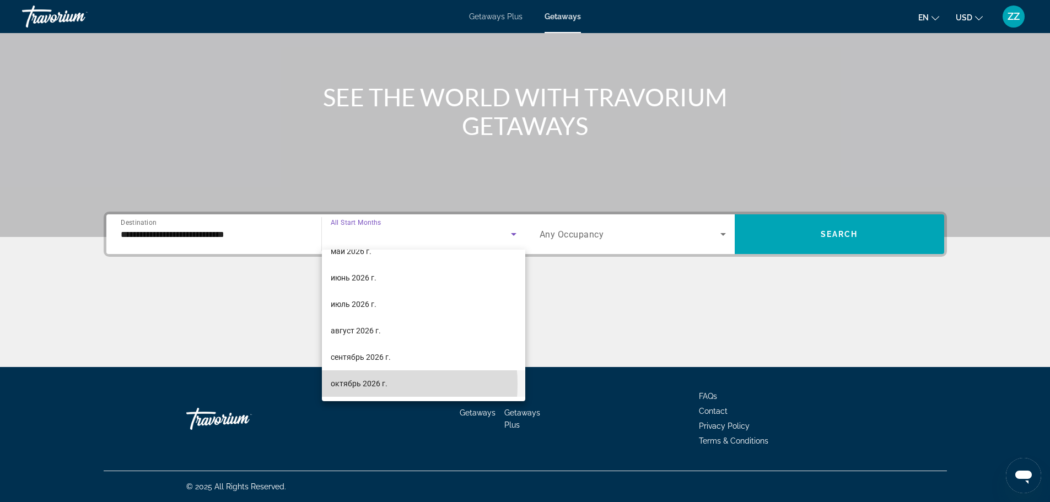
click at [346, 384] on span "октябрь 2026 г." at bounding box center [359, 383] width 57 height 13
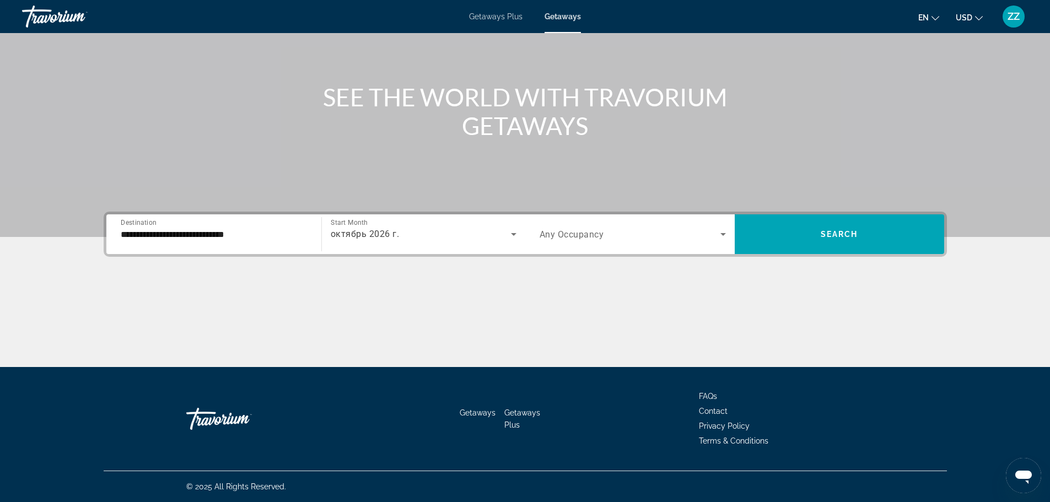
click at [552, 243] on div "Search widget" at bounding box center [632, 234] width 186 height 31
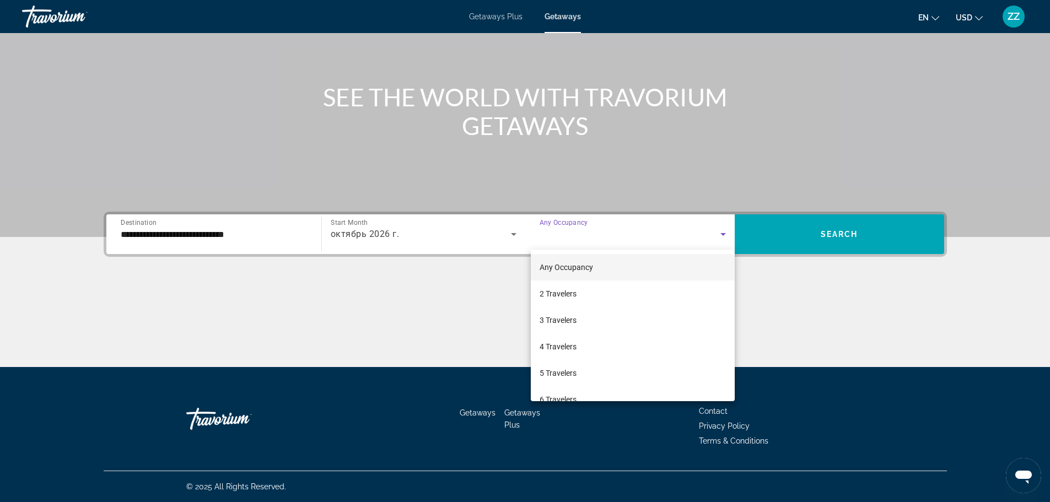
click at [844, 228] on div at bounding box center [525, 251] width 1050 height 502
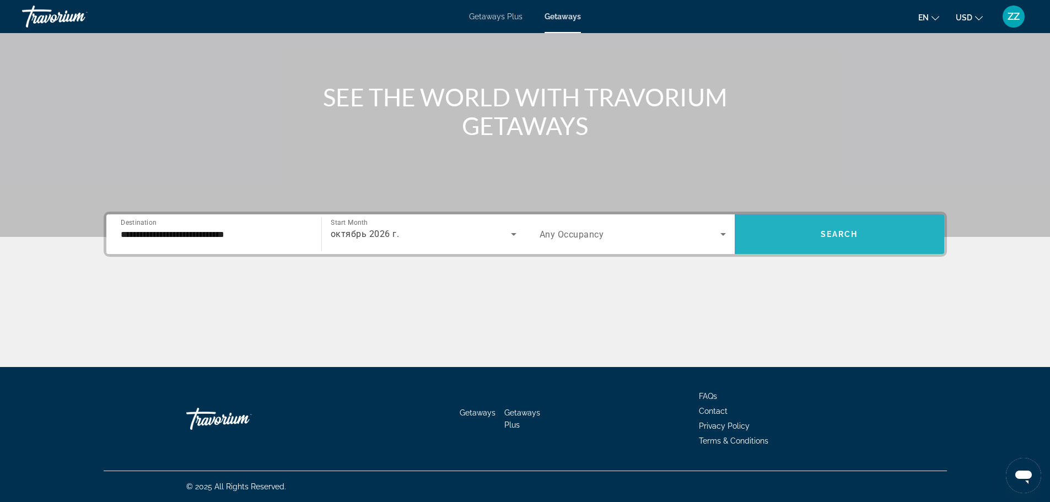
click at [844, 228] on span "Search widget" at bounding box center [839, 234] width 209 height 26
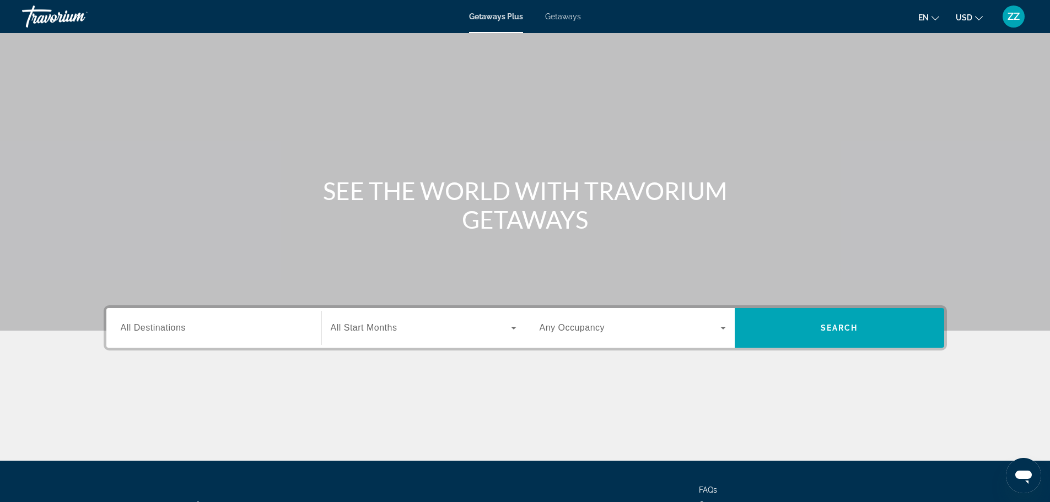
click at [165, 341] on div "Search widget" at bounding box center [214, 327] width 186 height 31
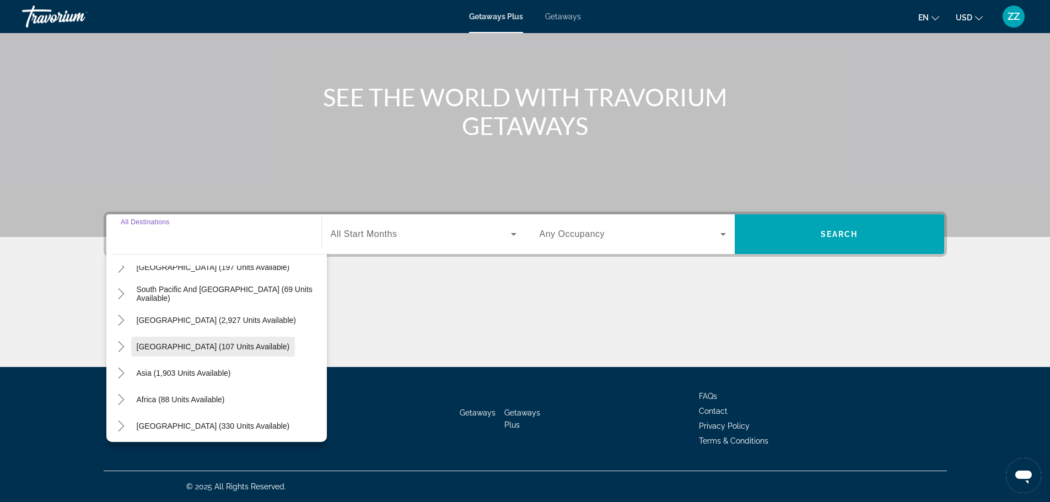
scroll to position [179, 0]
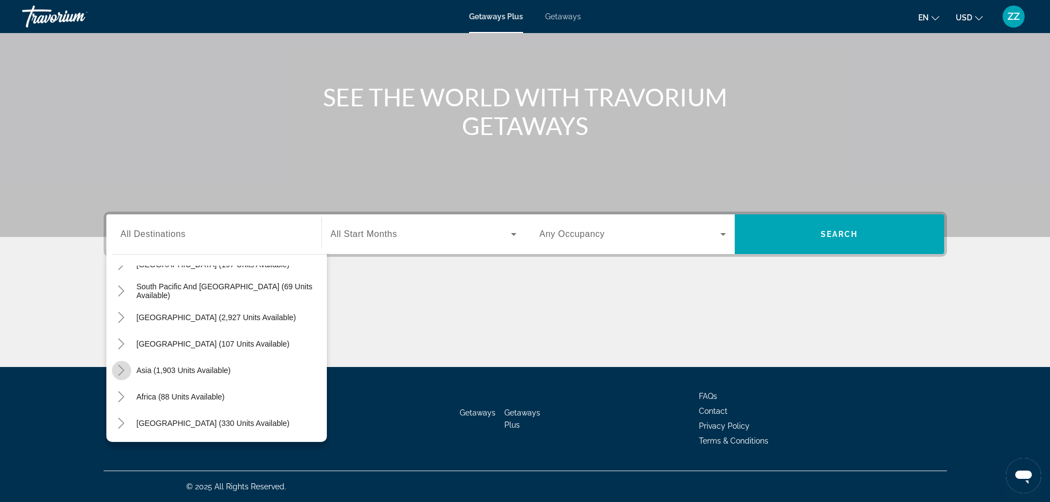
click at [121, 369] on icon "Toggle Asia (1,903 units available)" at bounding box center [121, 370] width 11 height 11
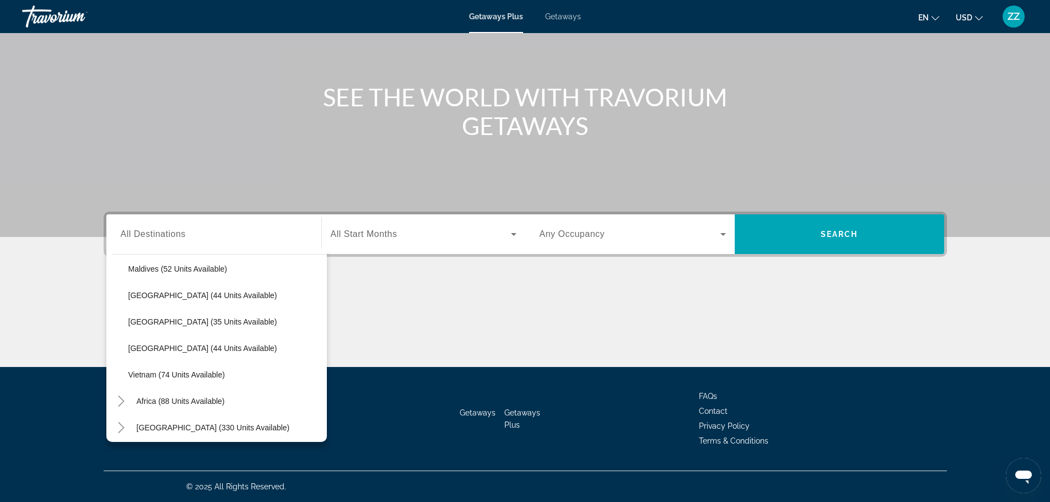
scroll to position [443, 0]
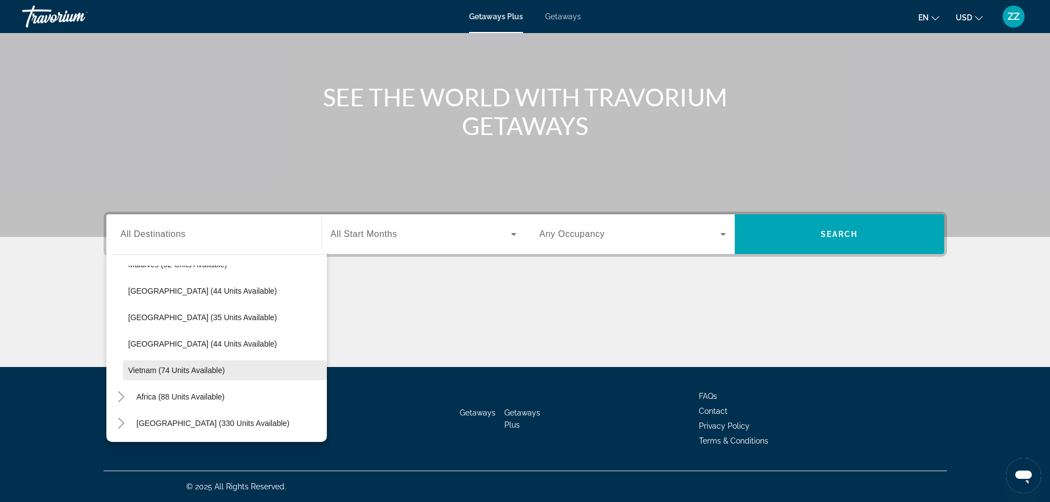
click at [187, 366] on span "Vietnam (74 units available)" at bounding box center [176, 370] width 96 height 9
type input "**********"
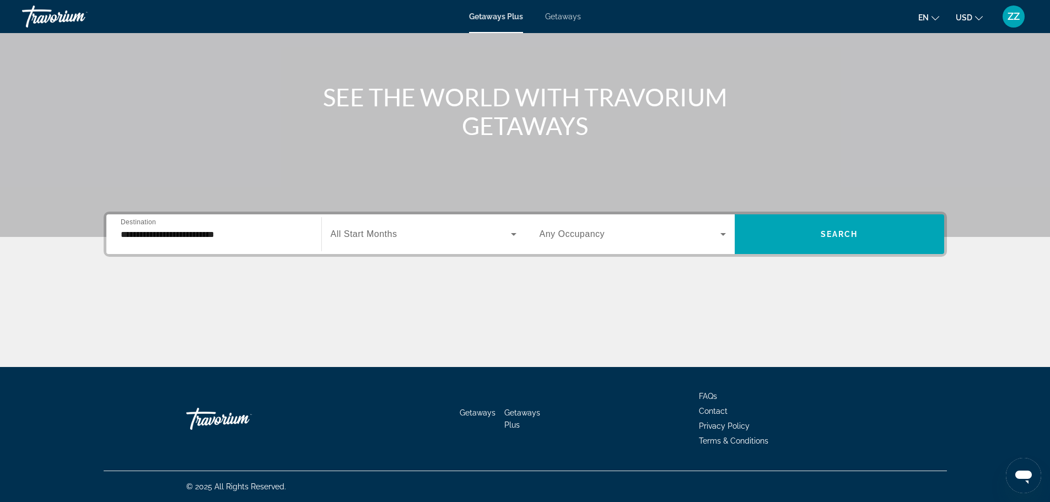
click at [358, 238] on span "All Start Months" at bounding box center [364, 233] width 67 height 9
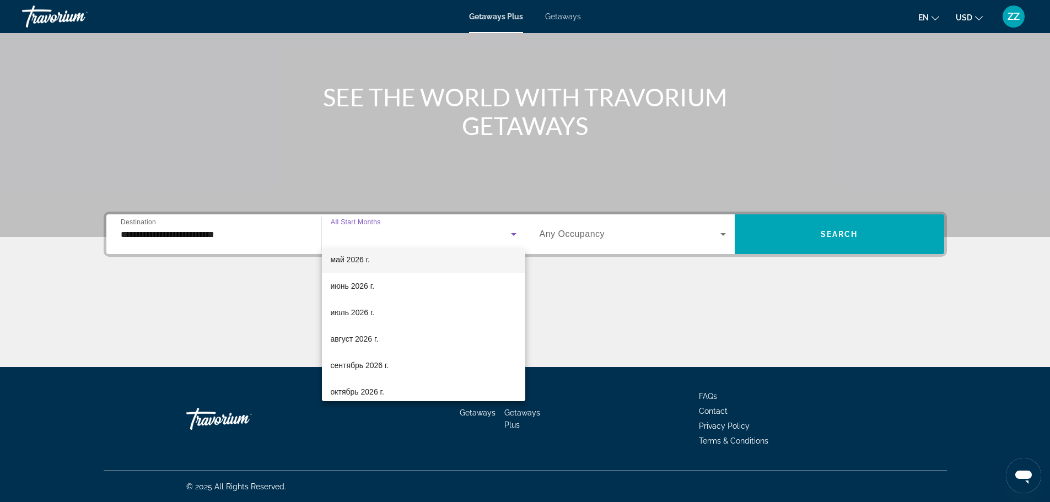
scroll to position [220, 0]
drag, startPoint x: 336, startPoint y: 385, endPoint x: 375, endPoint y: 306, distance: 88.2
click at [375, 306] on div "All Start Months октябрь 2025 г. ноябрь 2025 г. декабрь 2025 г. январь 2026 г. …" at bounding box center [423, 326] width 203 height 152
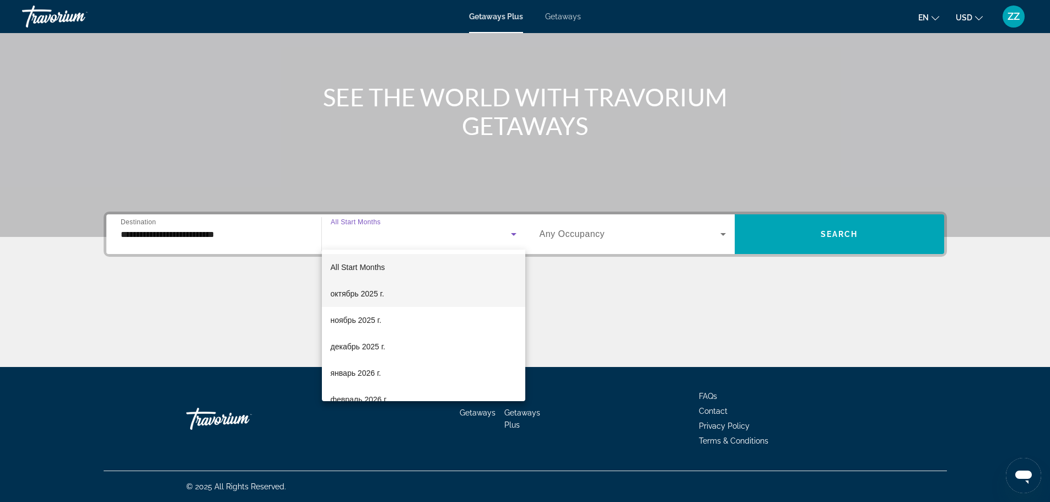
click at [366, 292] on span "октябрь 2025 г." at bounding box center [357, 293] width 53 height 13
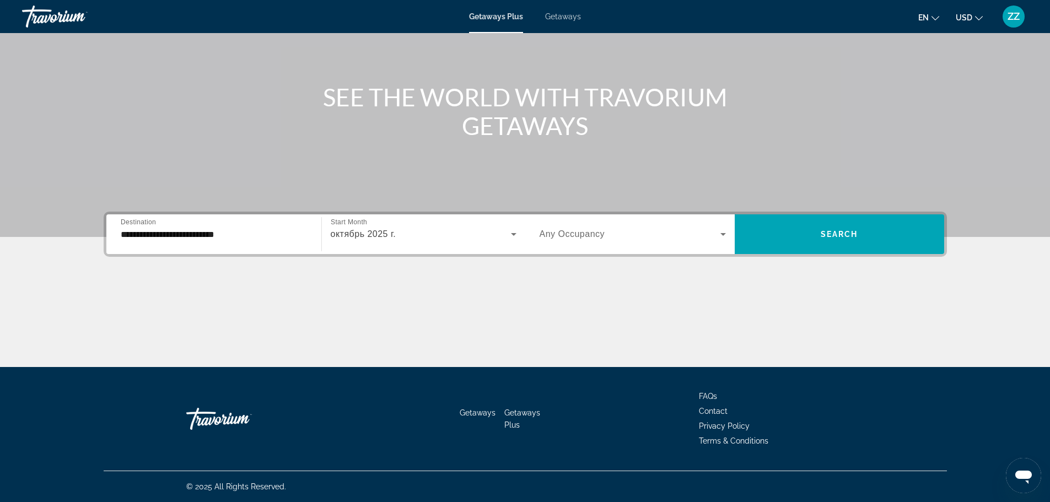
click at [581, 234] on span "Any Occupancy" at bounding box center [572, 233] width 66 height 9
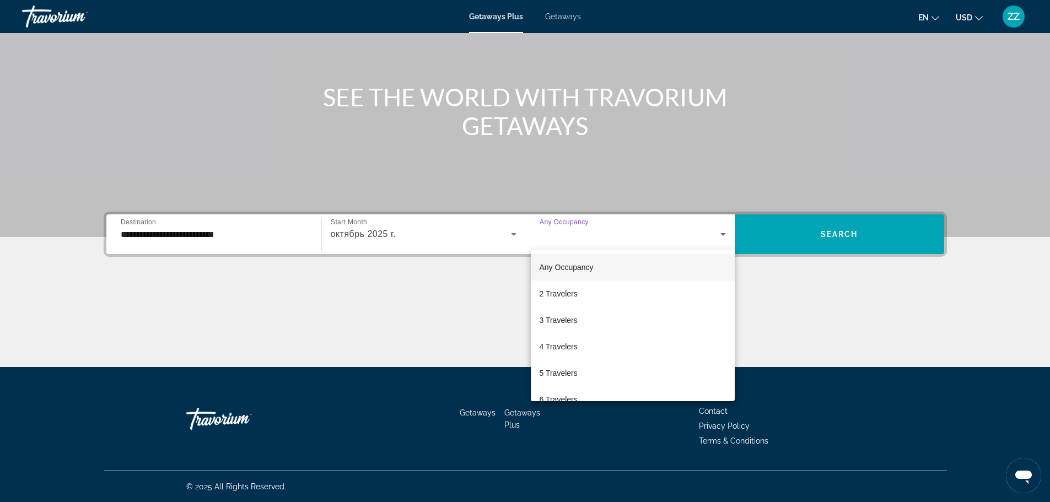
click at [897, 230] on div at bounding box center [525, 251] width 1050 height 502
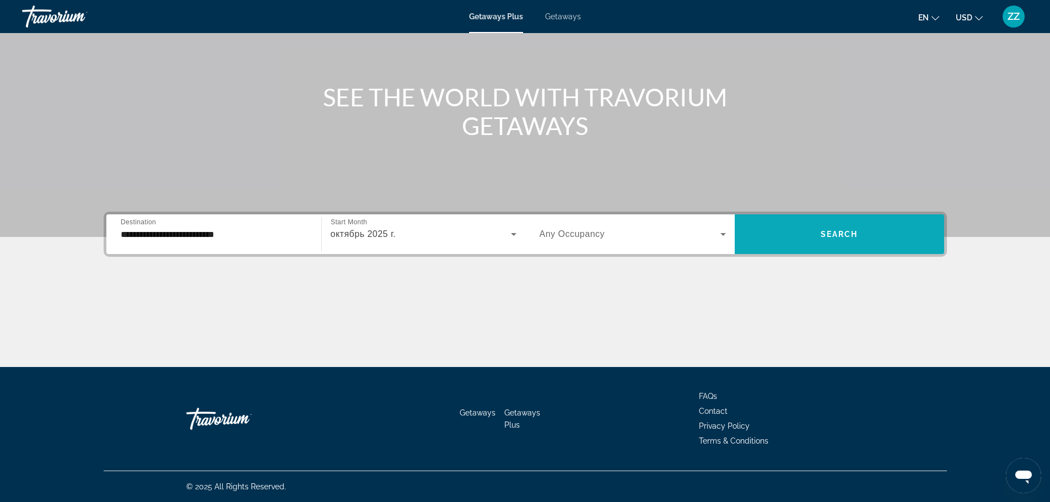
click at [860, 228] on span "Search widget" at bounding box center [839, 234] width 209 height 26
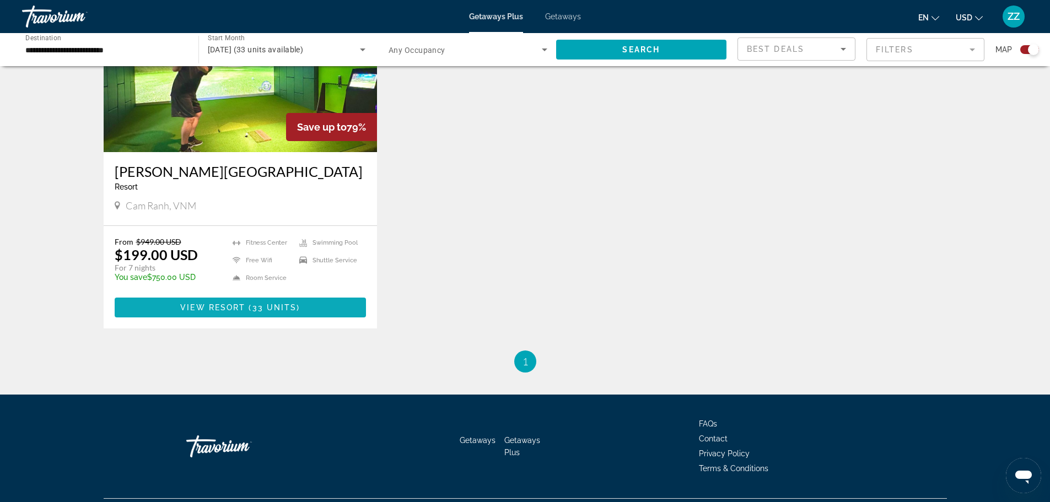
scroll to position [498, 0]
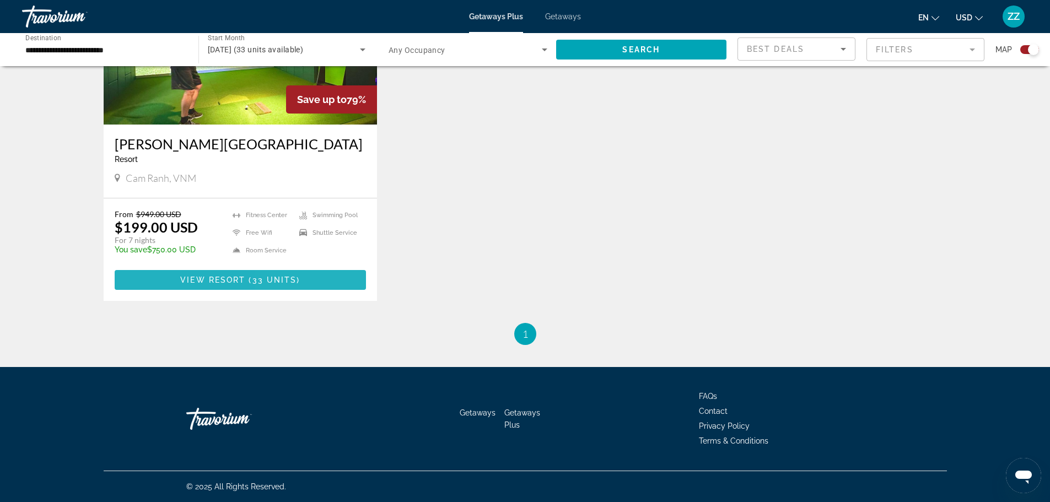
click at [307, 279] on span "Main content" at bounding box center [241, 280] width 252 height 26
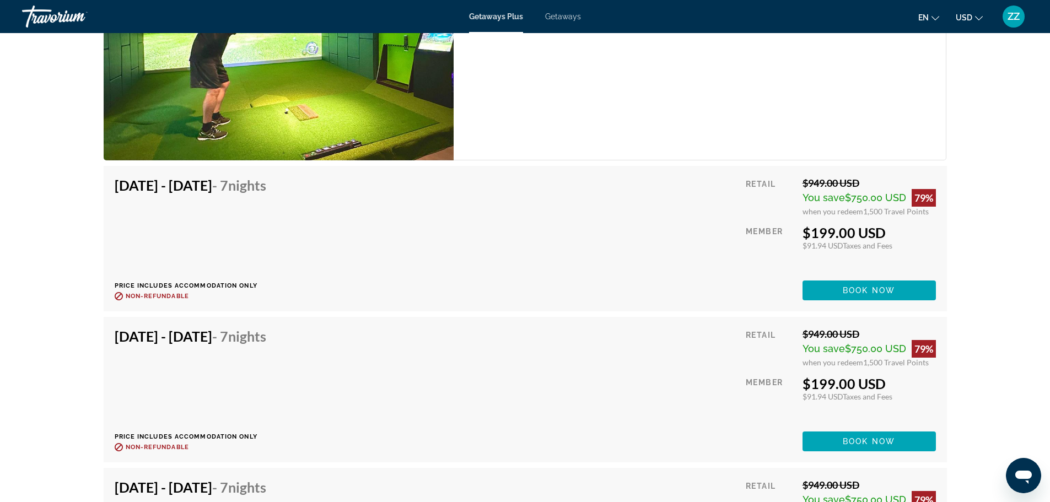
scroll to position [1874, 0]
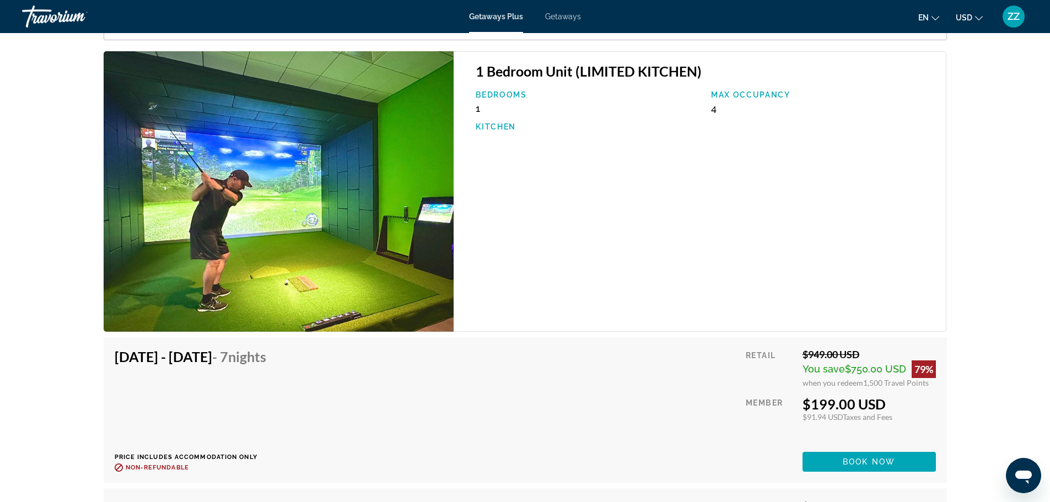
click at [565, 13] on span "Getaways" at bounding box center [563, 16] width 36 height 9
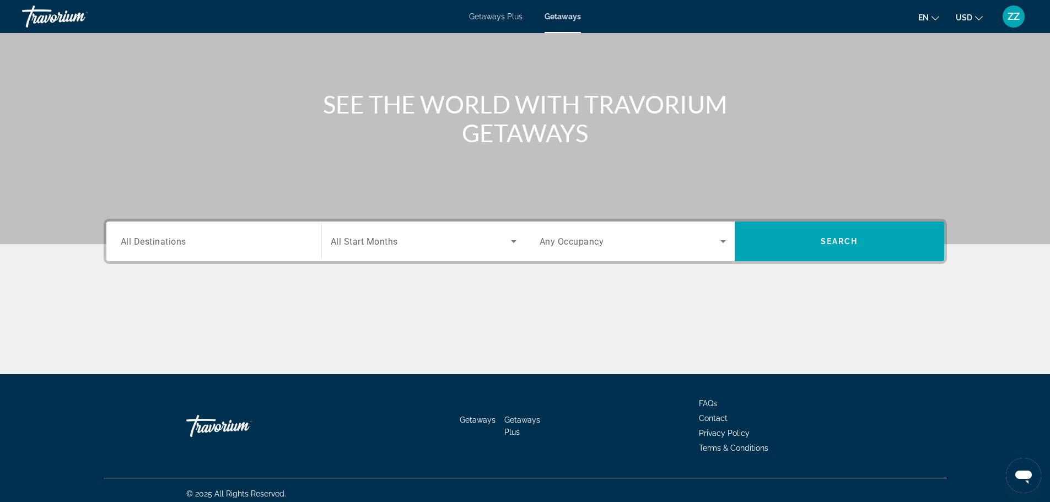
scroll to position [94, 0]
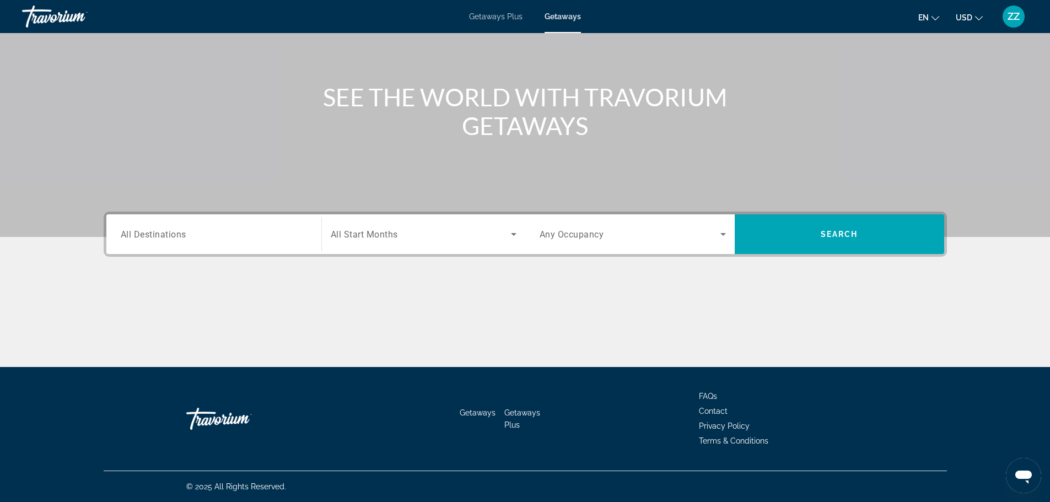
click at [159, 243] on div "Search widget" at bounding box center [214, 234] width 186 height 31
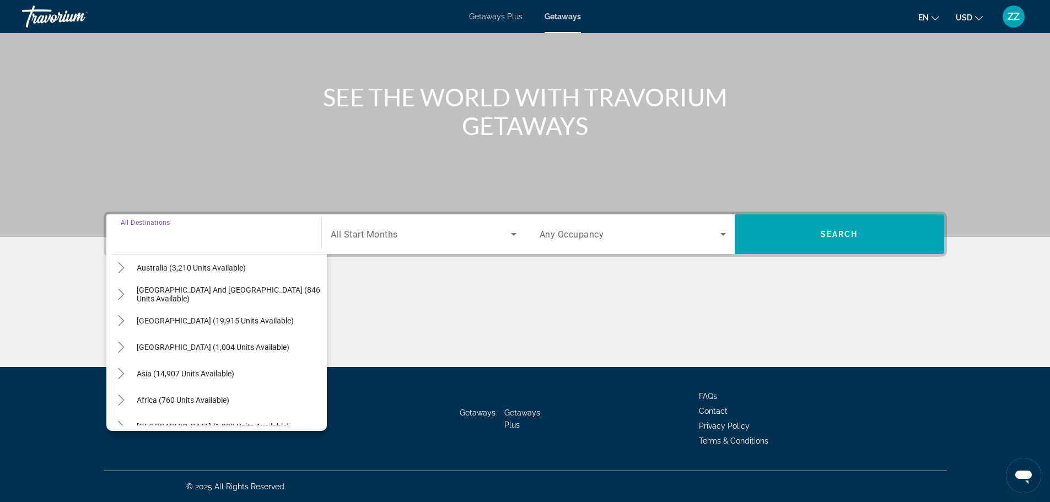
scroll to position [165, 0]
click at [118, 370] on icon "Toggle Asia (14,907 units available)" at bounding box center [121, 372] width 11 height 11
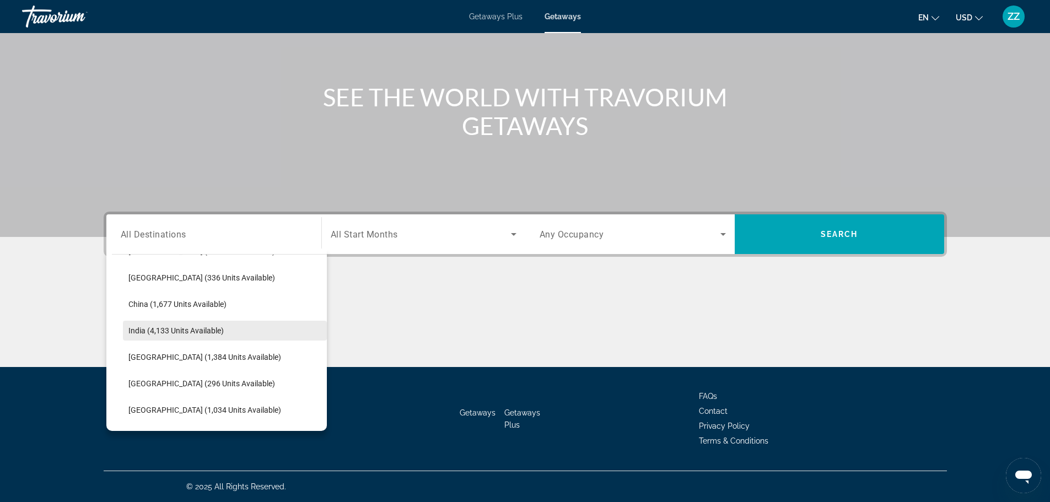
scroll to position [546, 0]
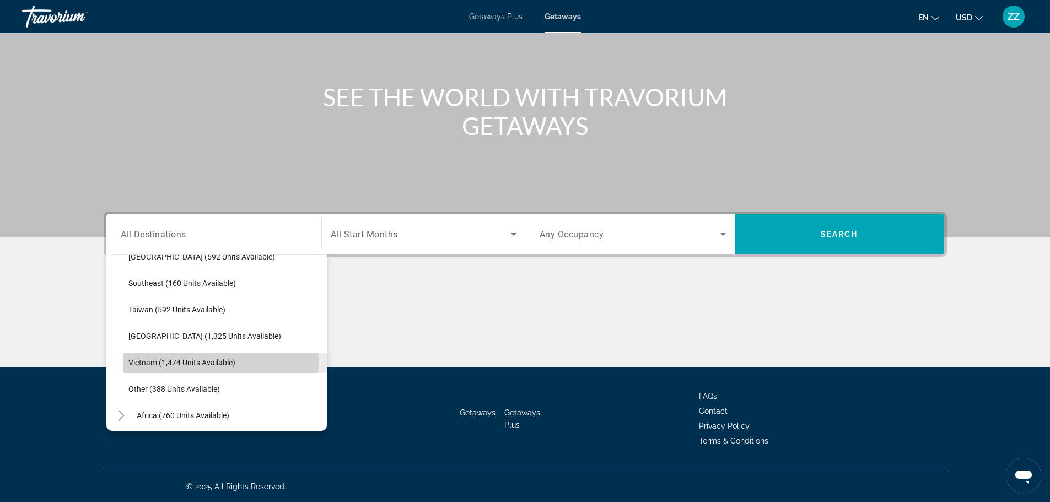
click at [165, 362] on span "Vietnam (1,474 units available)" at bounding box center [181, 362] width 107 height 9
type input "**********"
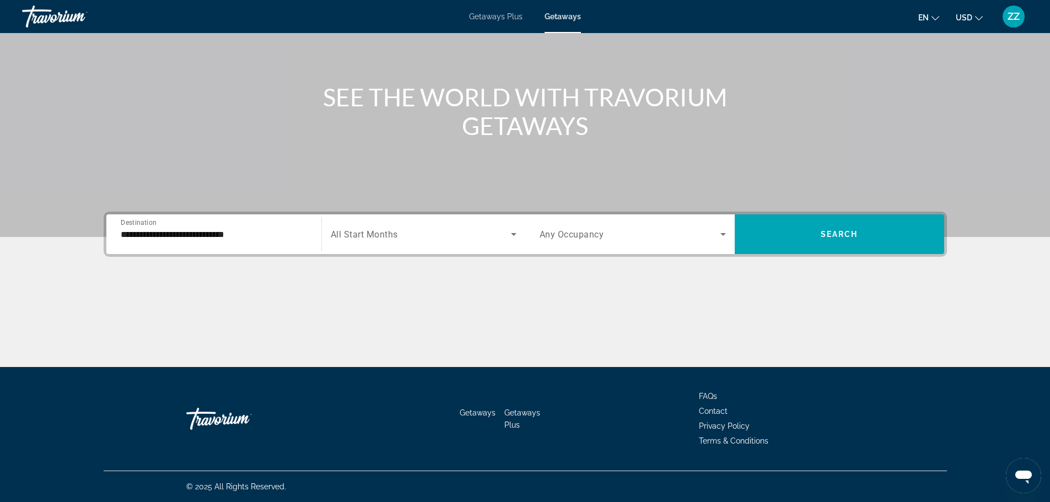
click at [387, 235] on span "All Start Months" at bounding box center [364, 234] width 67 height 10
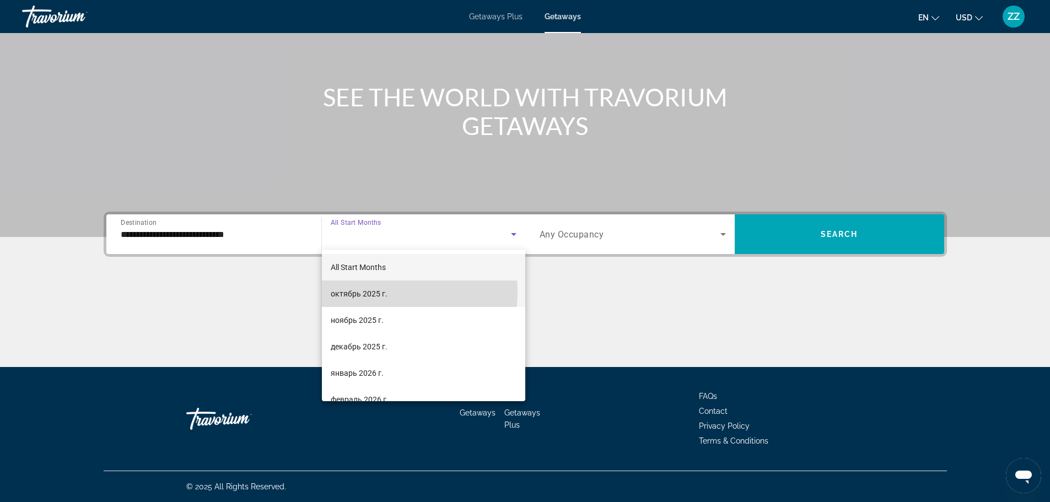
click at [361, 292] on span "октябрь 2025 г." at bounding box center [359, 293] width 57 height 13
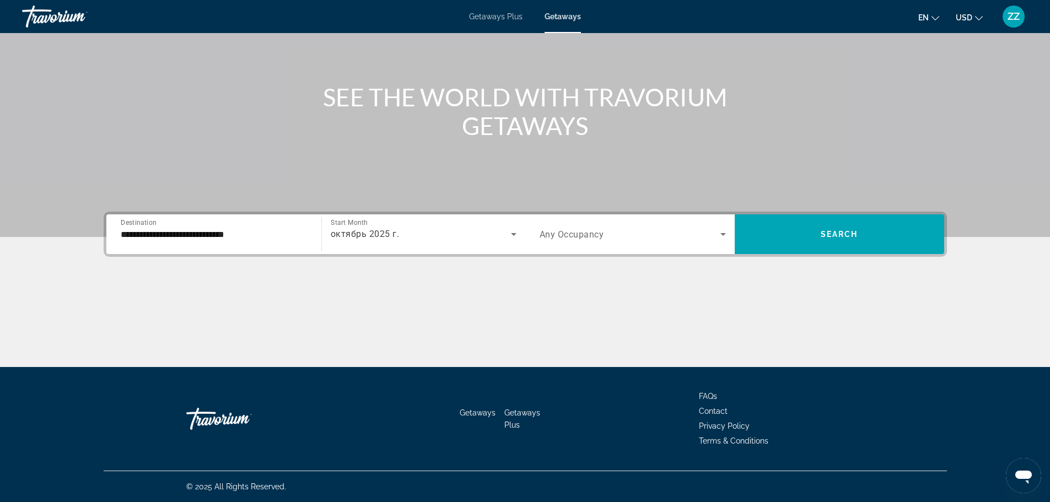
click at [591, 229] on span "Any Occupancy" at bounding box center [571, 234] width 64 height 10
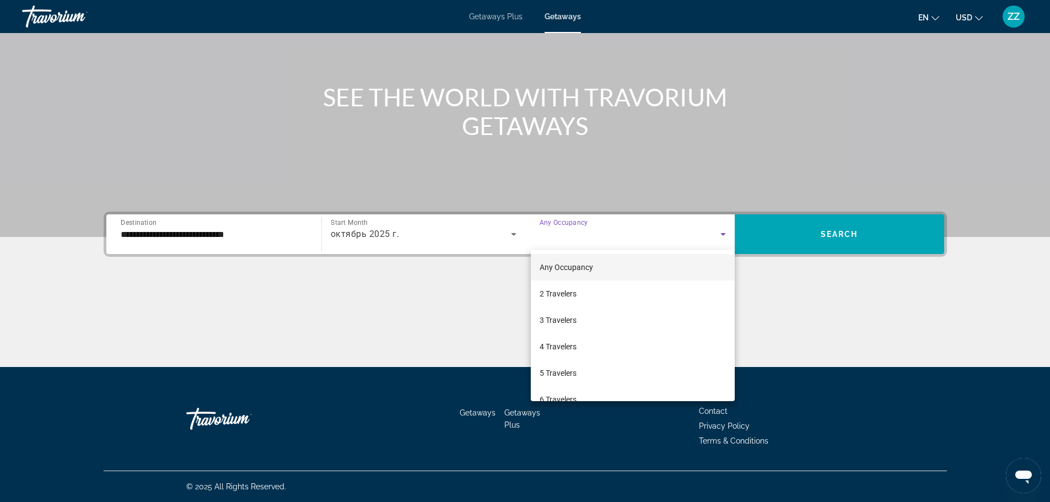
click at [858, 224] on div at bounding box center [525, 251] width 1050 height 502
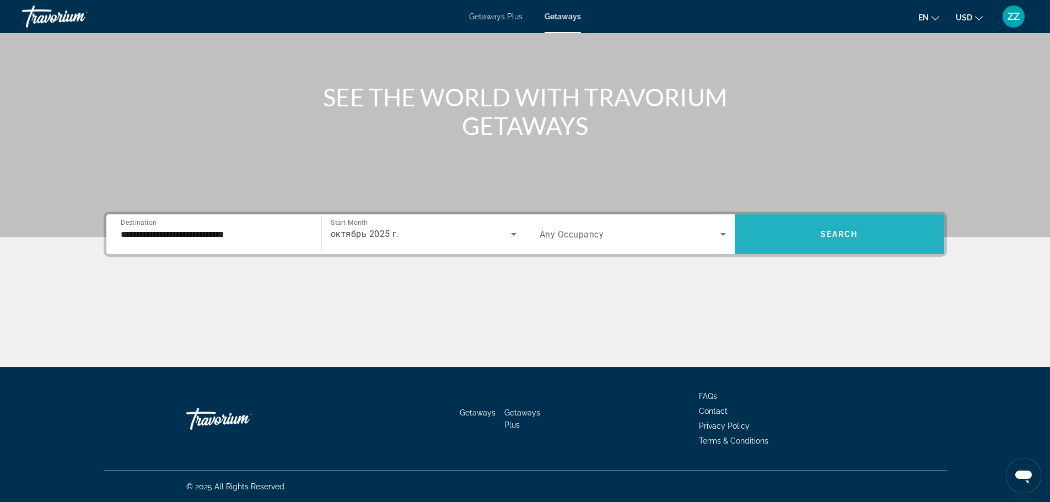
click at [823, 246] on span "Search widget" at bounding box center [839, 234] width 209 height 26
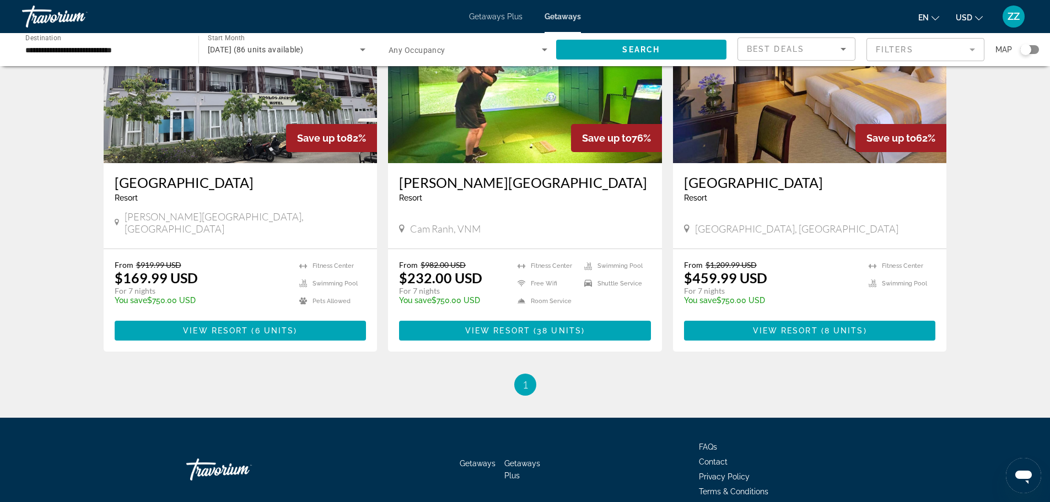
scroll to position [882, 0]
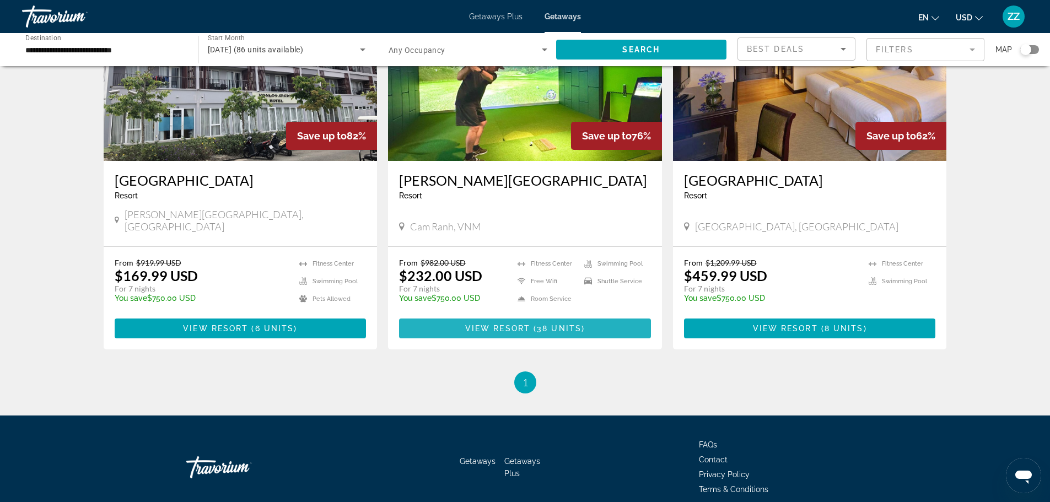
click at [531, 324] on span "Main content" at bounding box center [531, 328] width 3 height 9
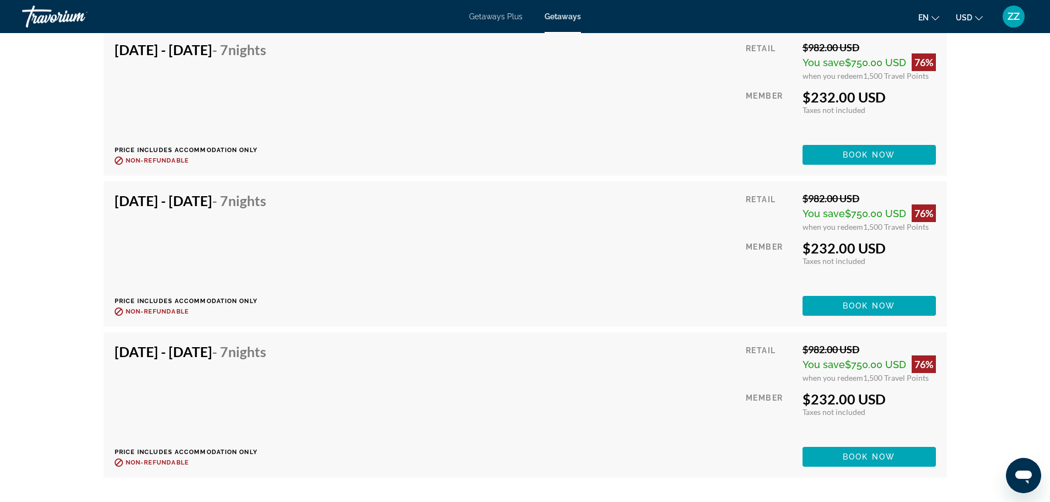
scroll to position [3141, 0]
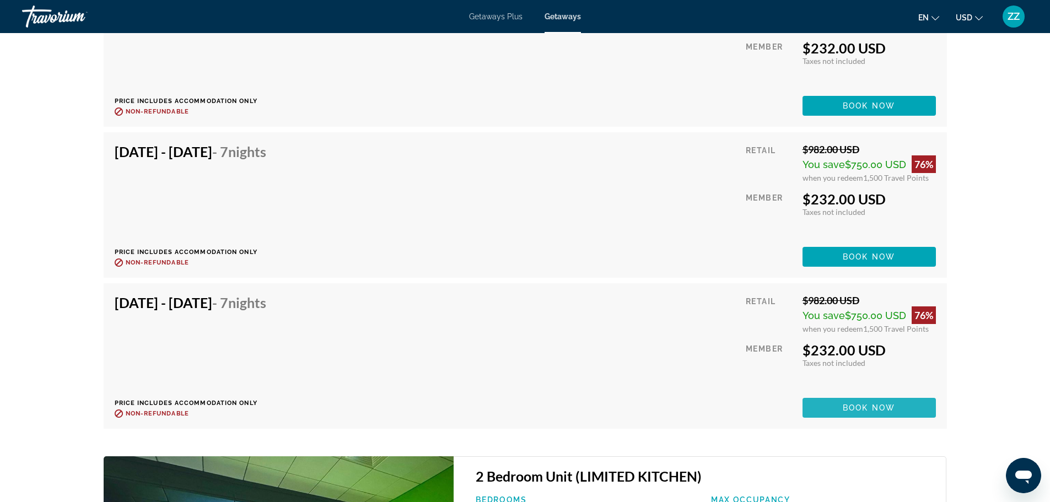
click at [860, 403] on span "Book now" at bounding box center [869, 407] width 52 height 9
